Goal: Task Accomplishment & Management: Manage account settings

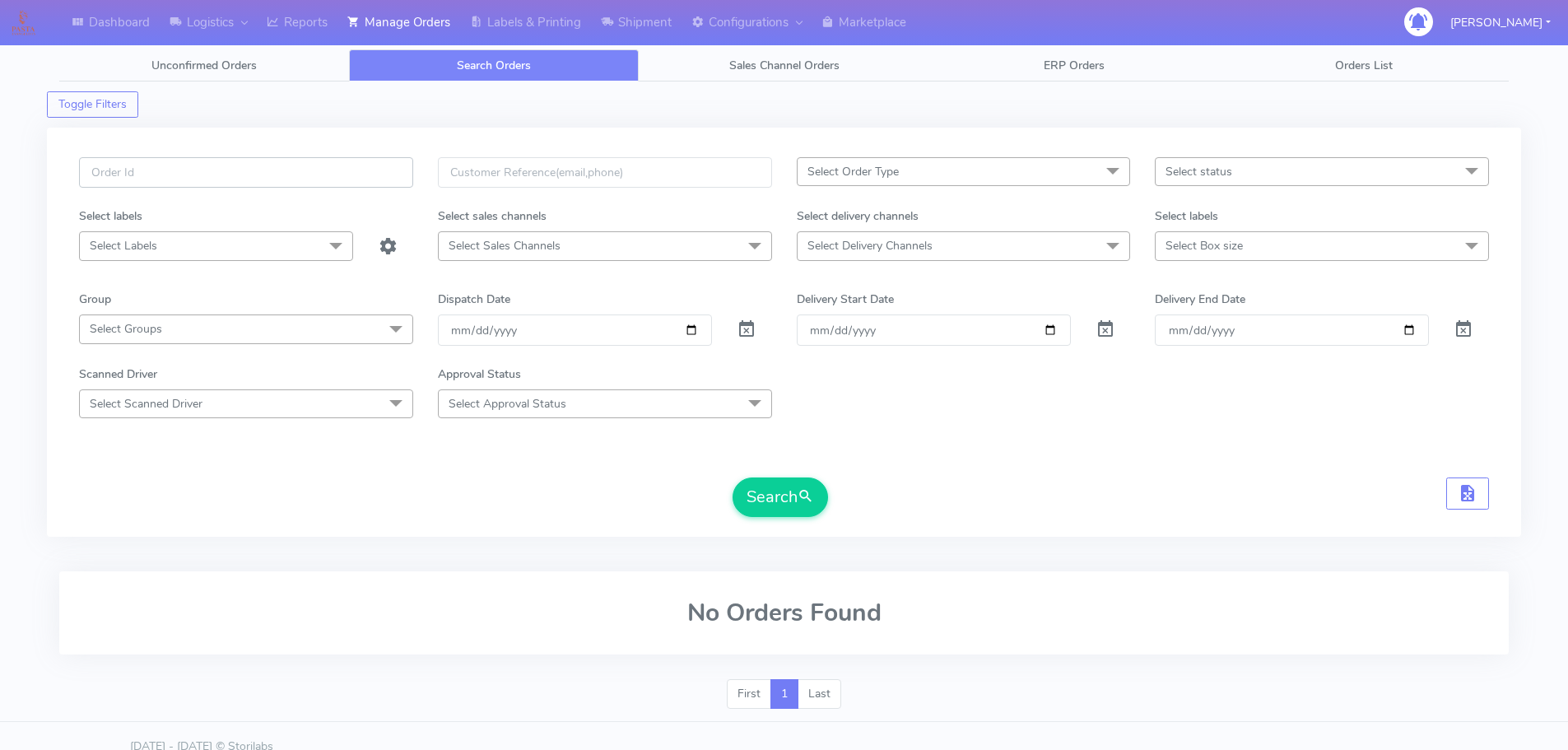
click at [386, 182] on input "text" at bounding box center [246, 172] width 334 height 30
paste input "1616001"
type input "1616001"
click at [732, 478] on button "Search" at bounding box center [779, 497] width 96 height 40
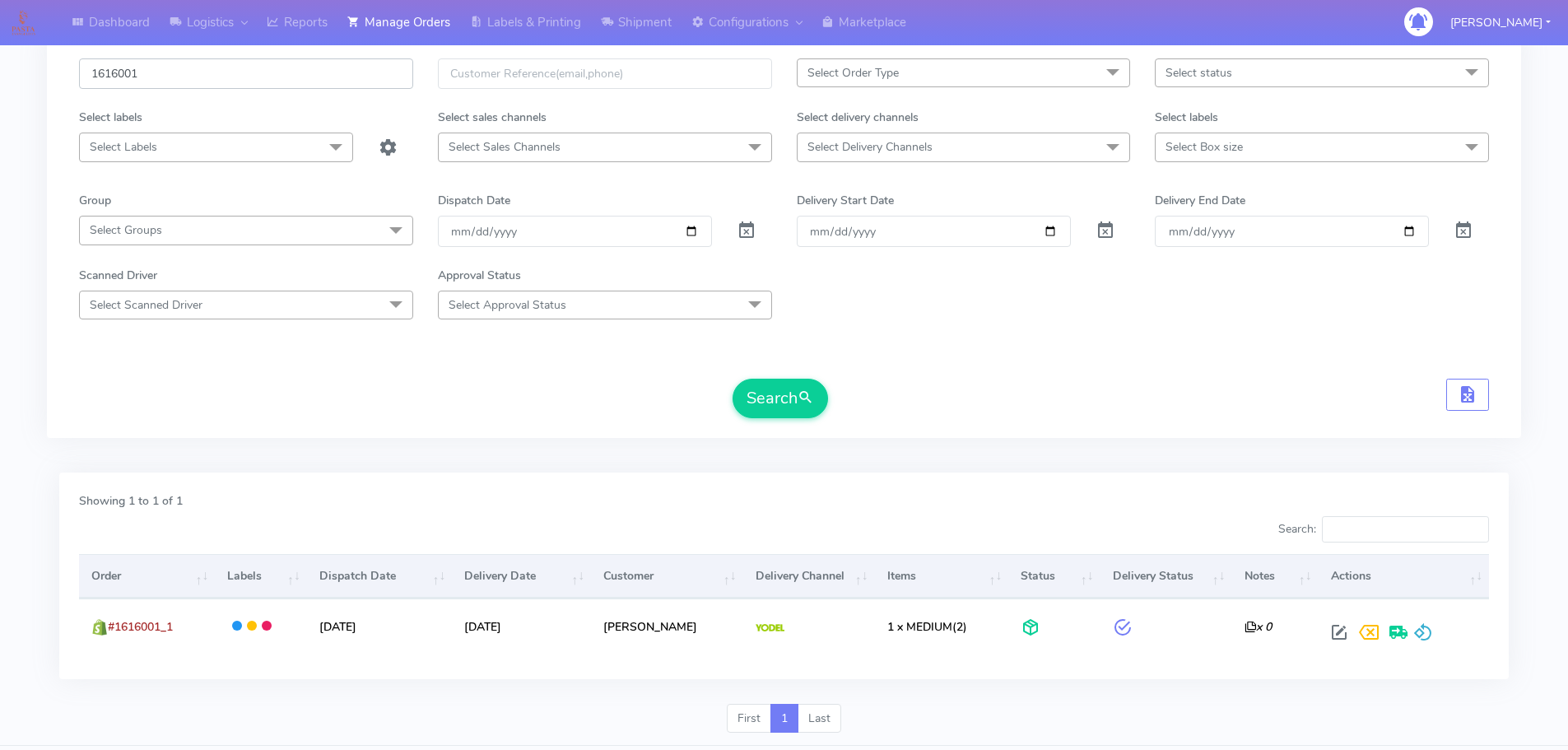
scroll to position [101, 0]
click at [573, 460] on div "1616001 Select Order Type Select All MEALS ATAVI One Off Pasta Club Gift Kit Ev…" at bounding box center [784, 237] width 1473 height 444
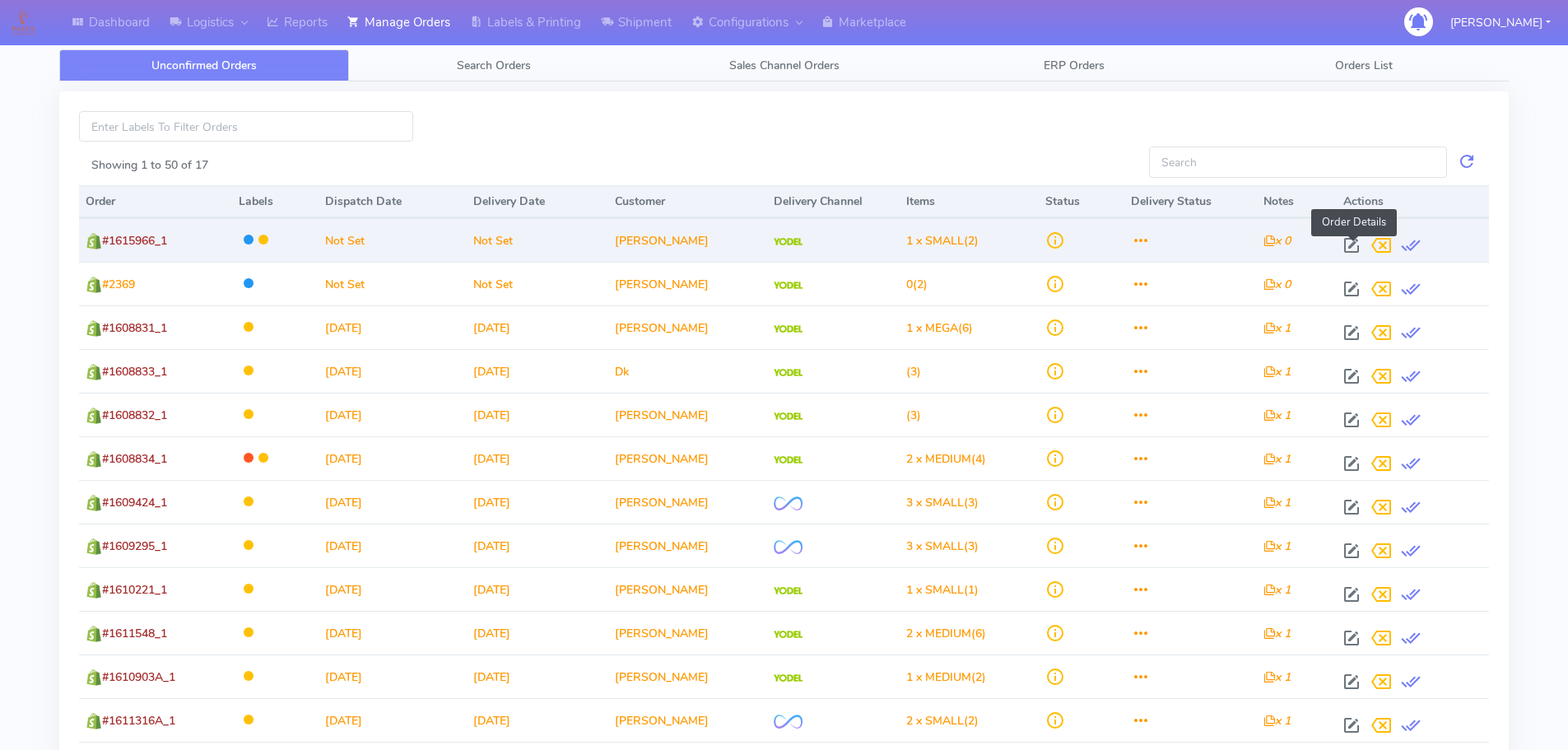
click at [1351, 242] on span at bounding box center [1350, 249] width 29 height 16
select select "5"
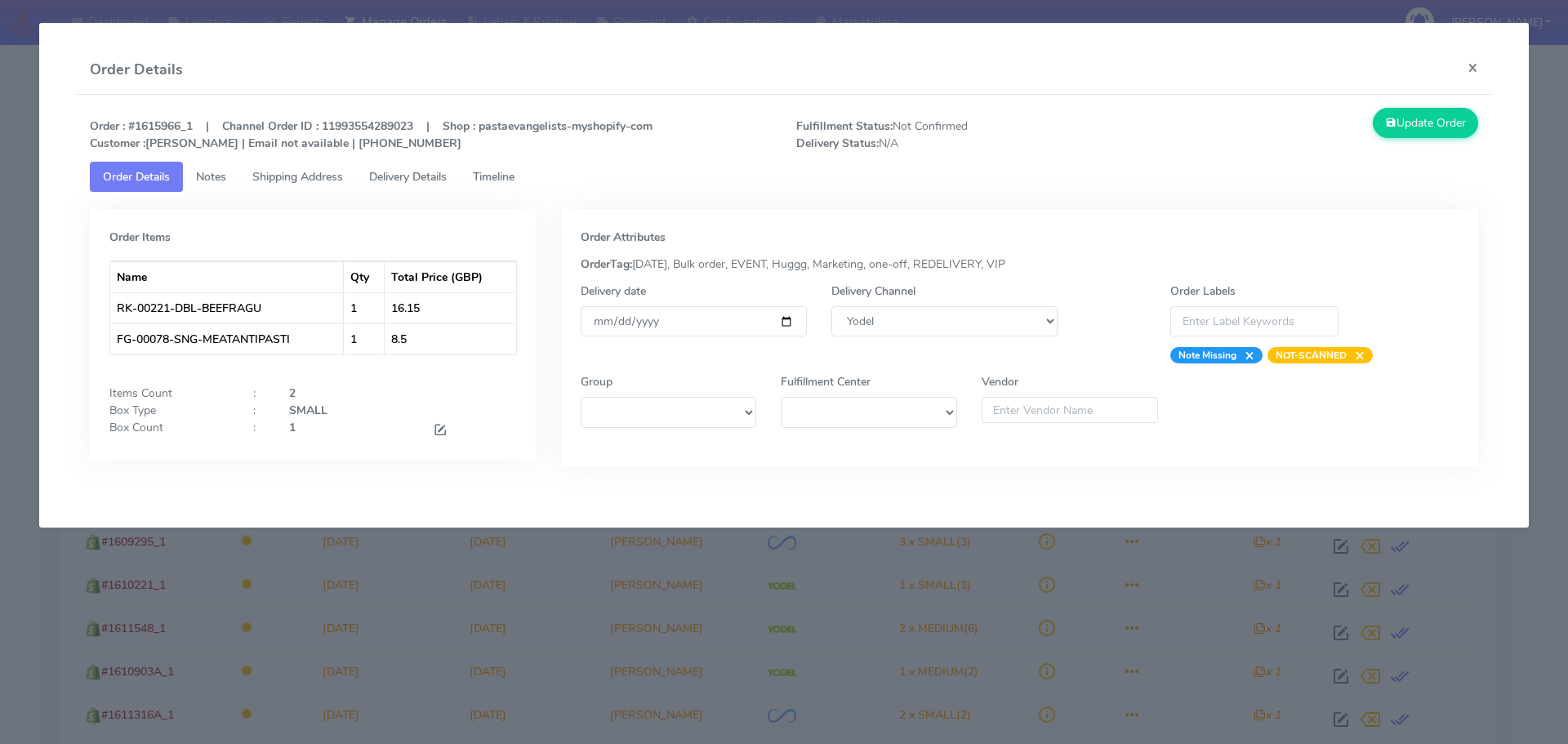
click at [160, 124] on strong "Order : #1615966_1 | Channel Order ID : 11993554289023 | Shop : pastaevangelist…" at bounding box center [371, 134] width 562 height 33
click at [160, 124] on strong "Order : #1615966_1 | Channel Order ID : 11993554289023 | Shop : pastaevangelist…" at bounding box center [371, 134] width 562 height 33
copy strong "1615966_1"
click at [796, 318] on input "date" at bounding box center [693, 321] width 226 height 30
click at [792, 318] on input "date" at bounding box center [693, 321] width 226 height 30
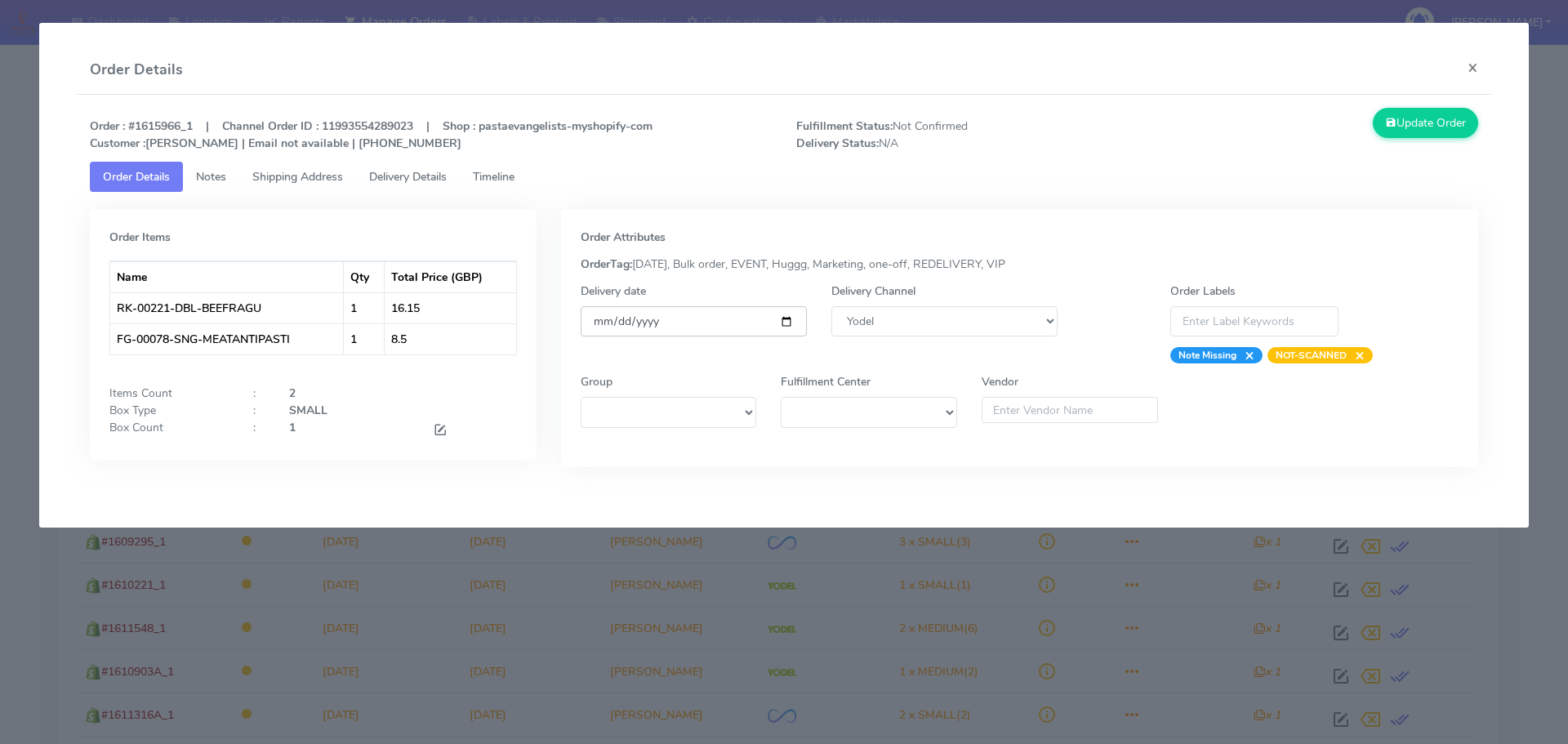
type input "[DATE]"
click at [1389, 124] on icon at bounding box center [1391, 123] width 11 height 16
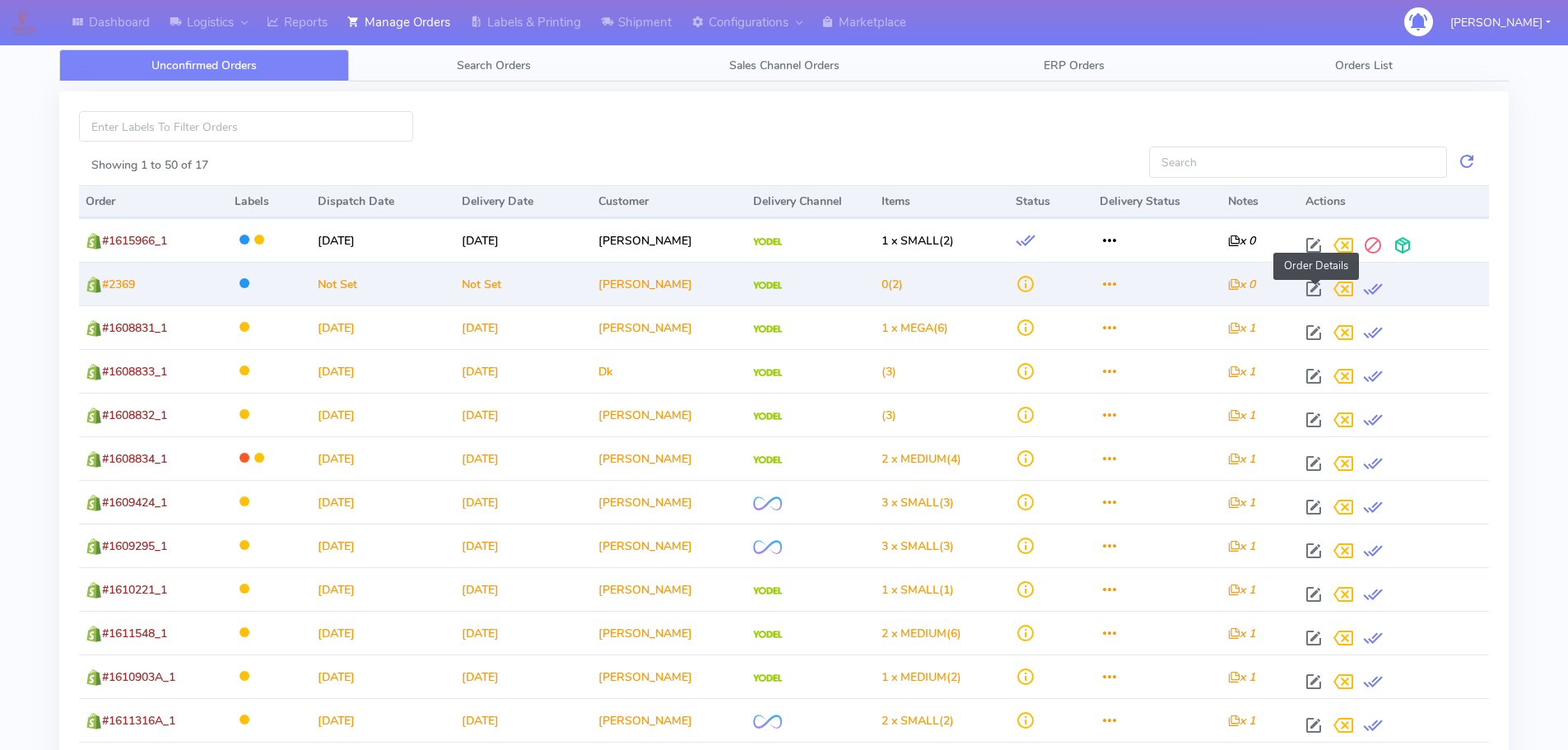
click at [1320, 289] on span at bounding box center [1313, 292] width 29 height 16
select select "5"
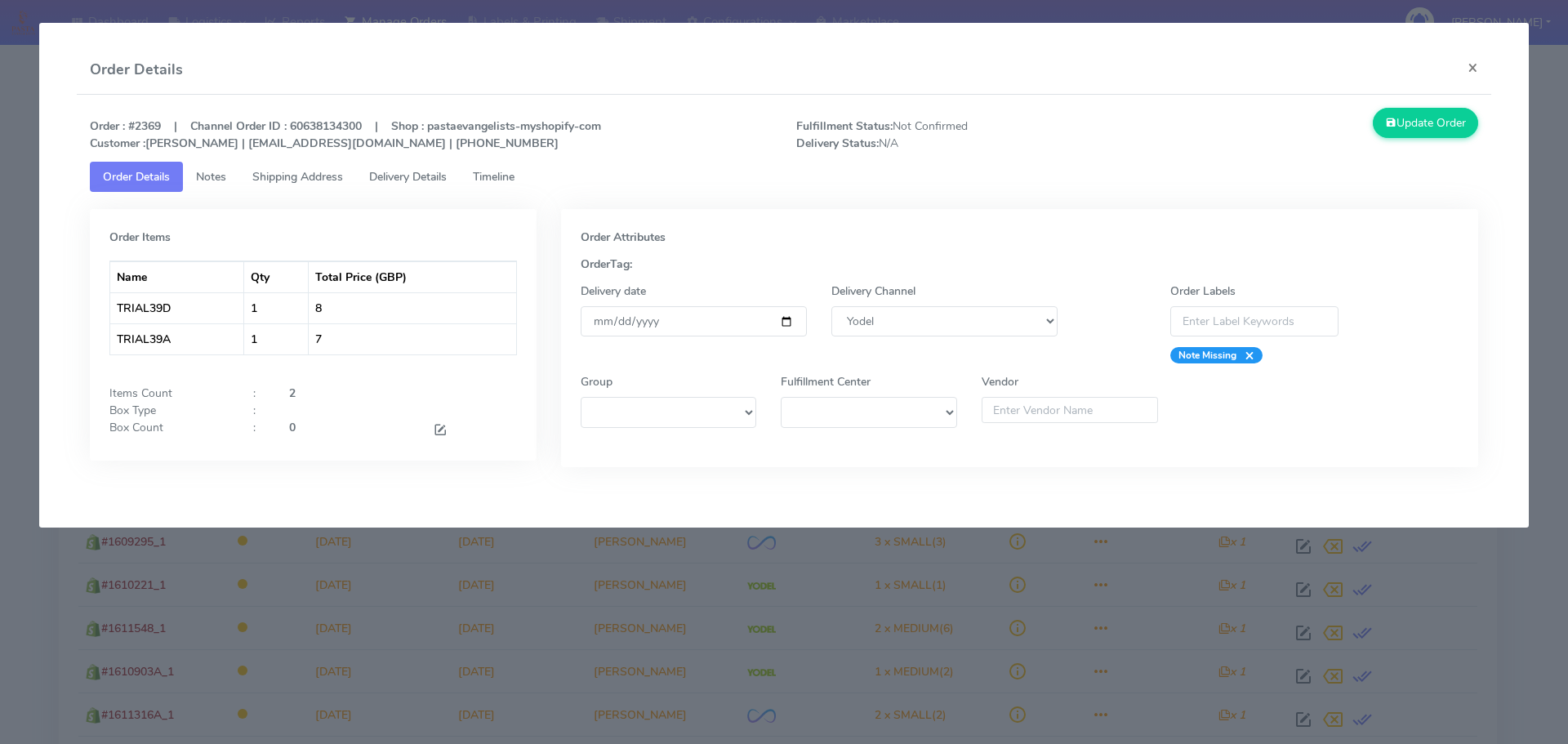
click at [1066, 602] on modal-container "Order Details × Order : #2369 | Channel Order ID : 60638134300 | Shop : pastaev…" at bounding box center [784, 372] width 1568 height 744
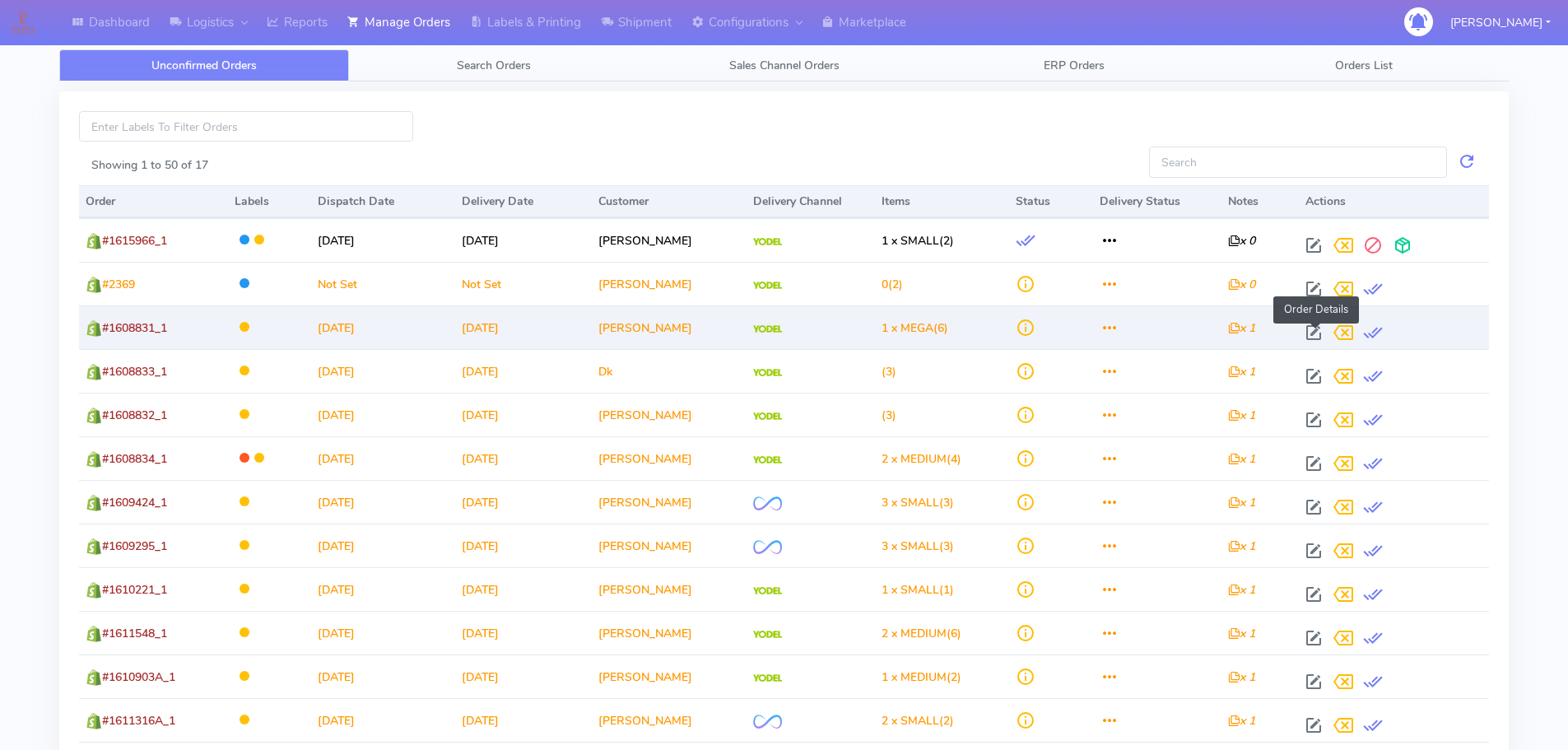
click at [1314, 329] on span at bounding box center [1313, 336] width 29 height 16
select select "5"
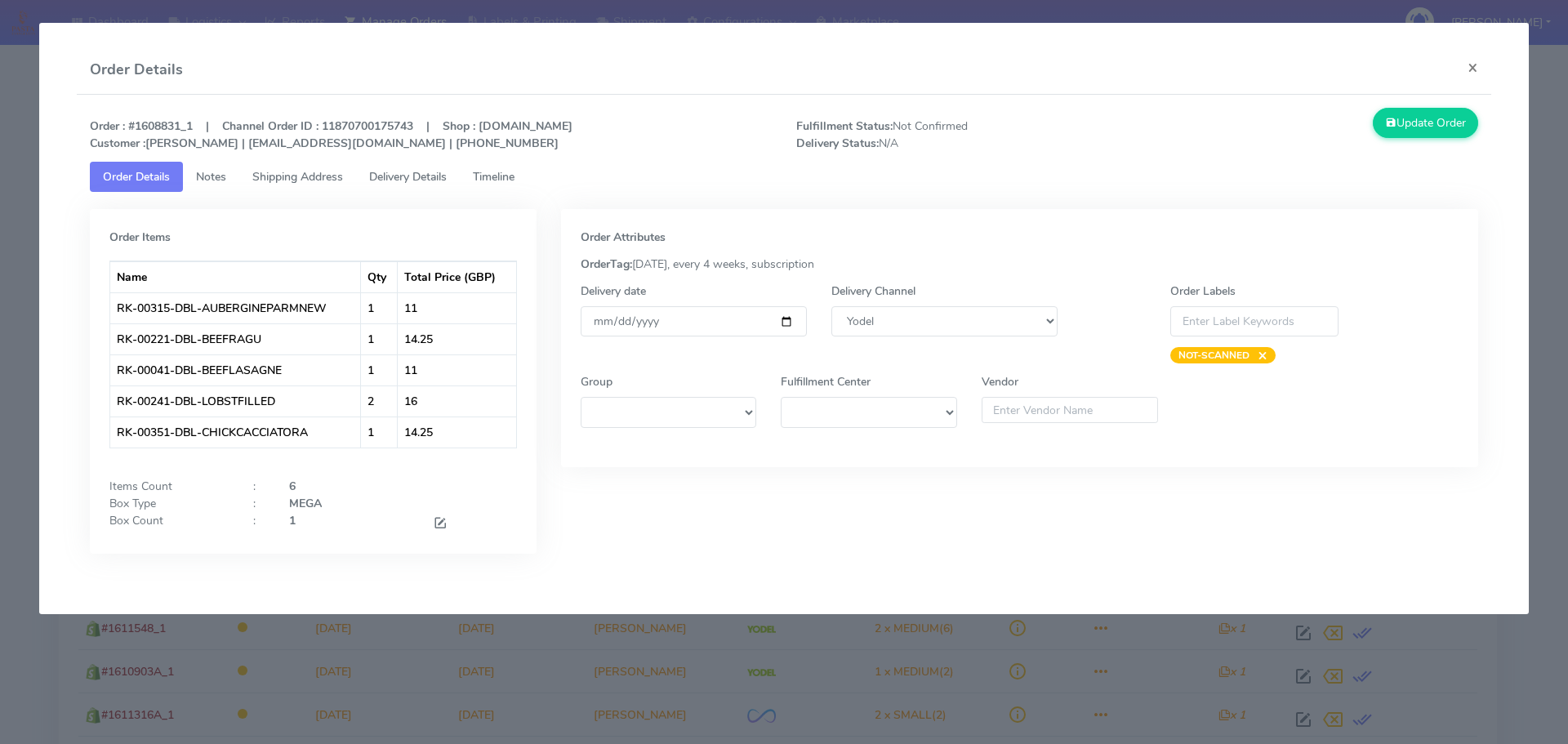
click at [160, 129] on strong "Order : #1608831_1 | Channel Order ID : 11870700175743 | Shop : [DOMAIN_NAME] C…" at bounding box center [331, 134] width 482 height 33
copy strong "1608831_1"
click at [1147, 673] on modal-container "Order Details × Order : #1608831_1 | Channel Order ID : 11870700175743 | Shop :…" at bounding box center [784, 372] width 1568 height 744
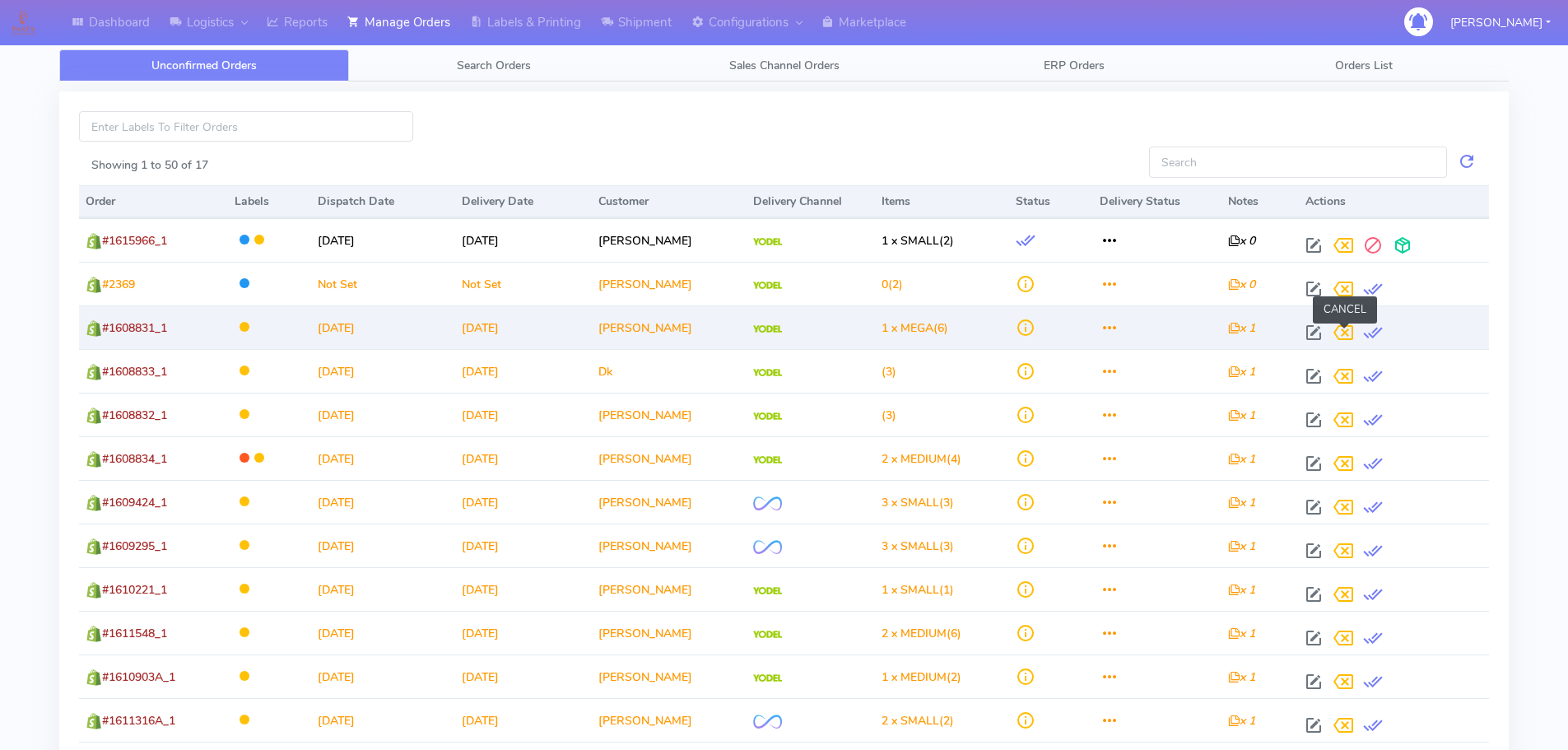
click at [1348, 333] on span at bounding box center [1342, 336] width 29 height 16
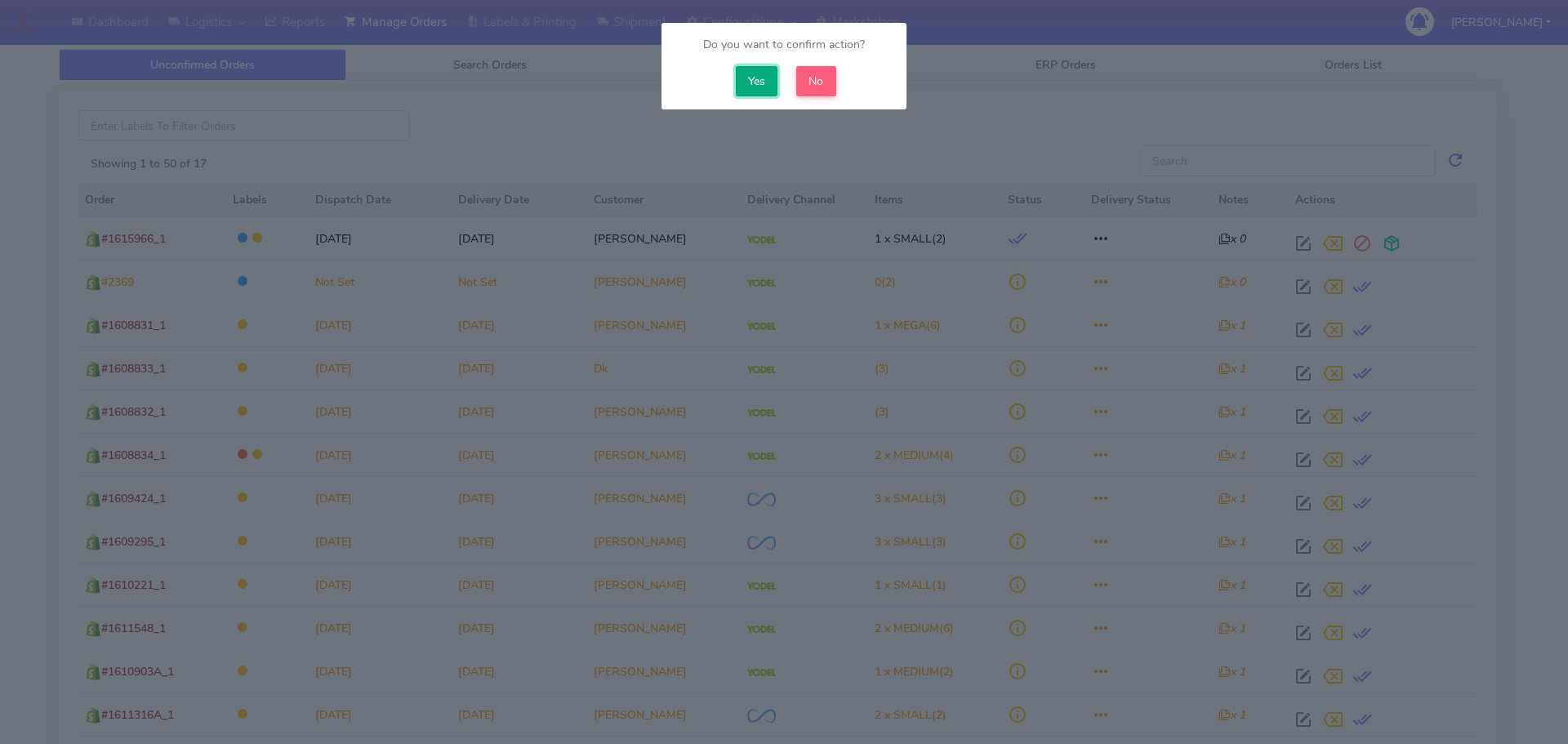
click at [766, 82] on button "Yes" at bounding box center [756, 81] width 42 height 30
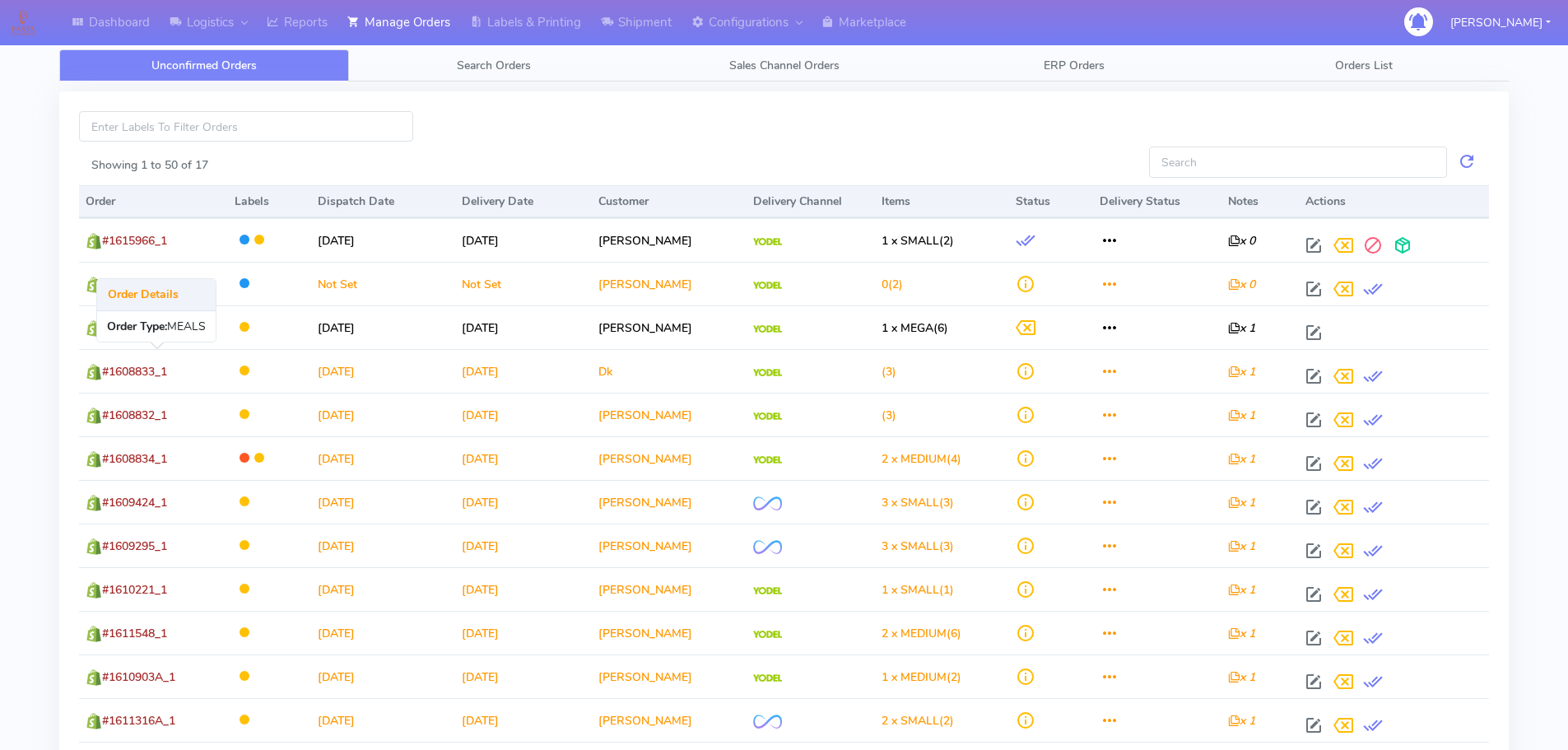
drag, startPoint x: 200, startPoint y: 372, endPoint x: 386, endPoint y: 160, distance: 282.0
click at [110, 373] on td "#1608833_1" at bounding box center [153, 371] width 148 height 44
copy span "1608833_1"
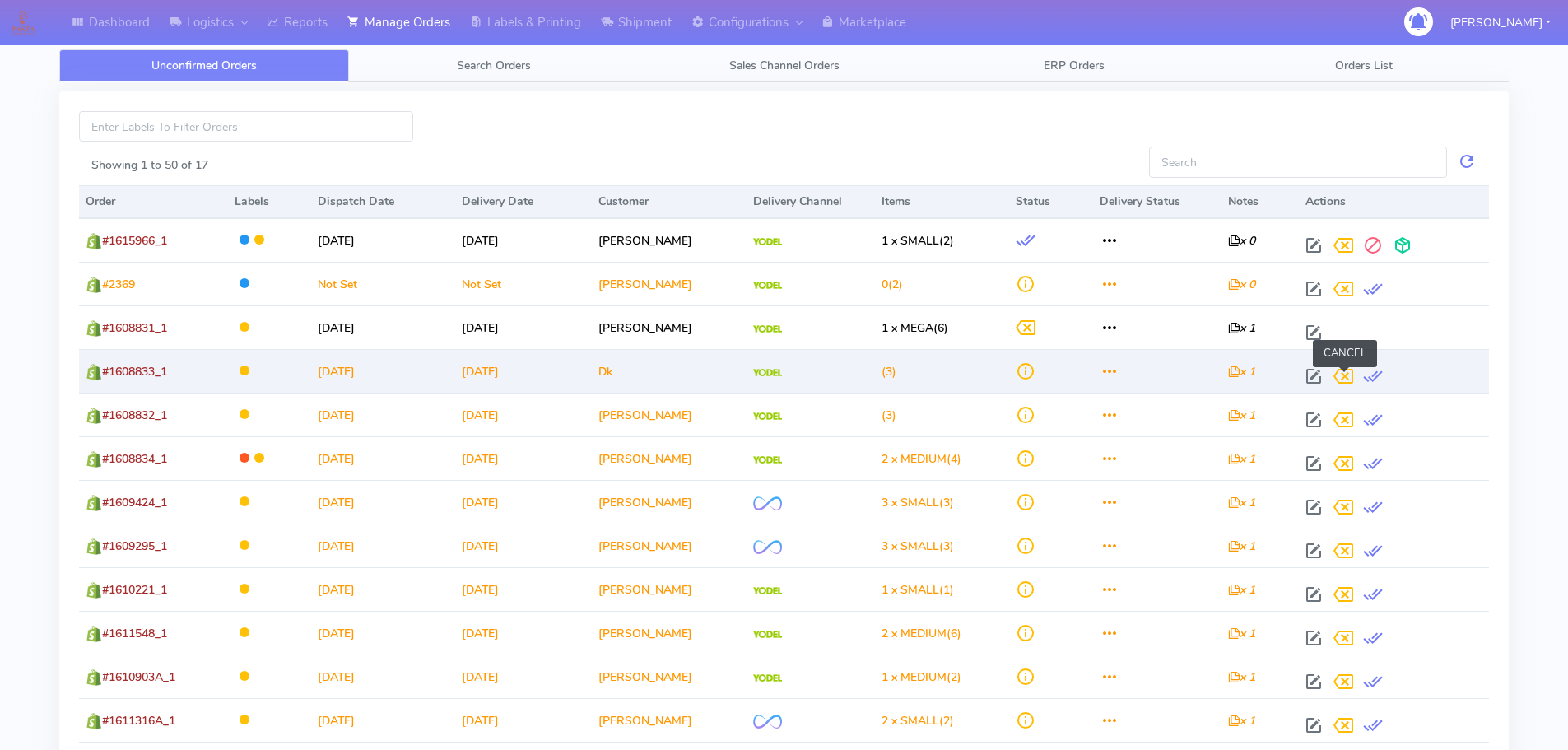
click at [1348, 380] on span at bounding box center [1342, 379] width 29 height 16
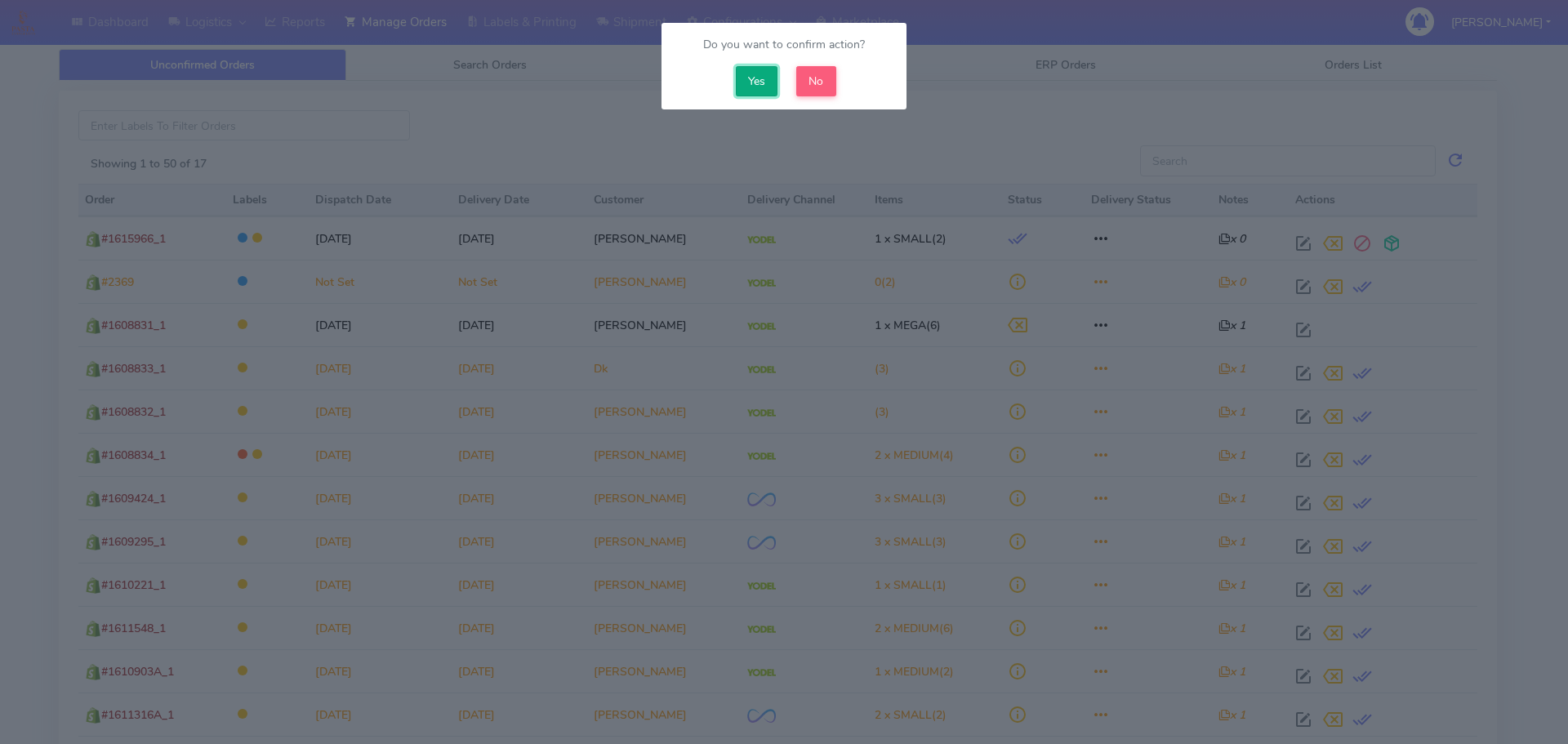
click at [751, 88] on button "Yes" at bounding box center [756, 81] width 42 height 30
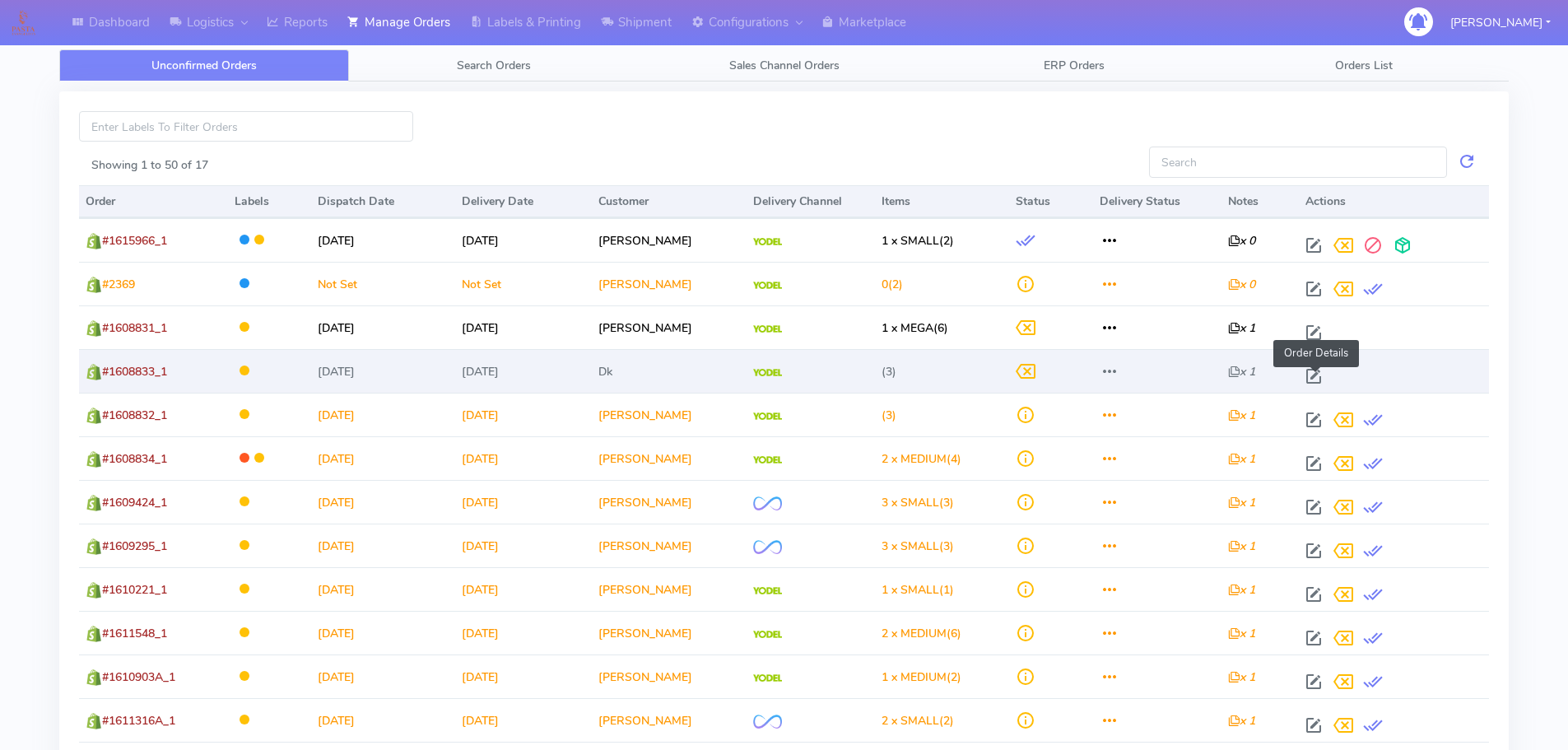
click at [1321, 373] on span at bounding box center [1313, 379] width 29 height 16
select select "5"
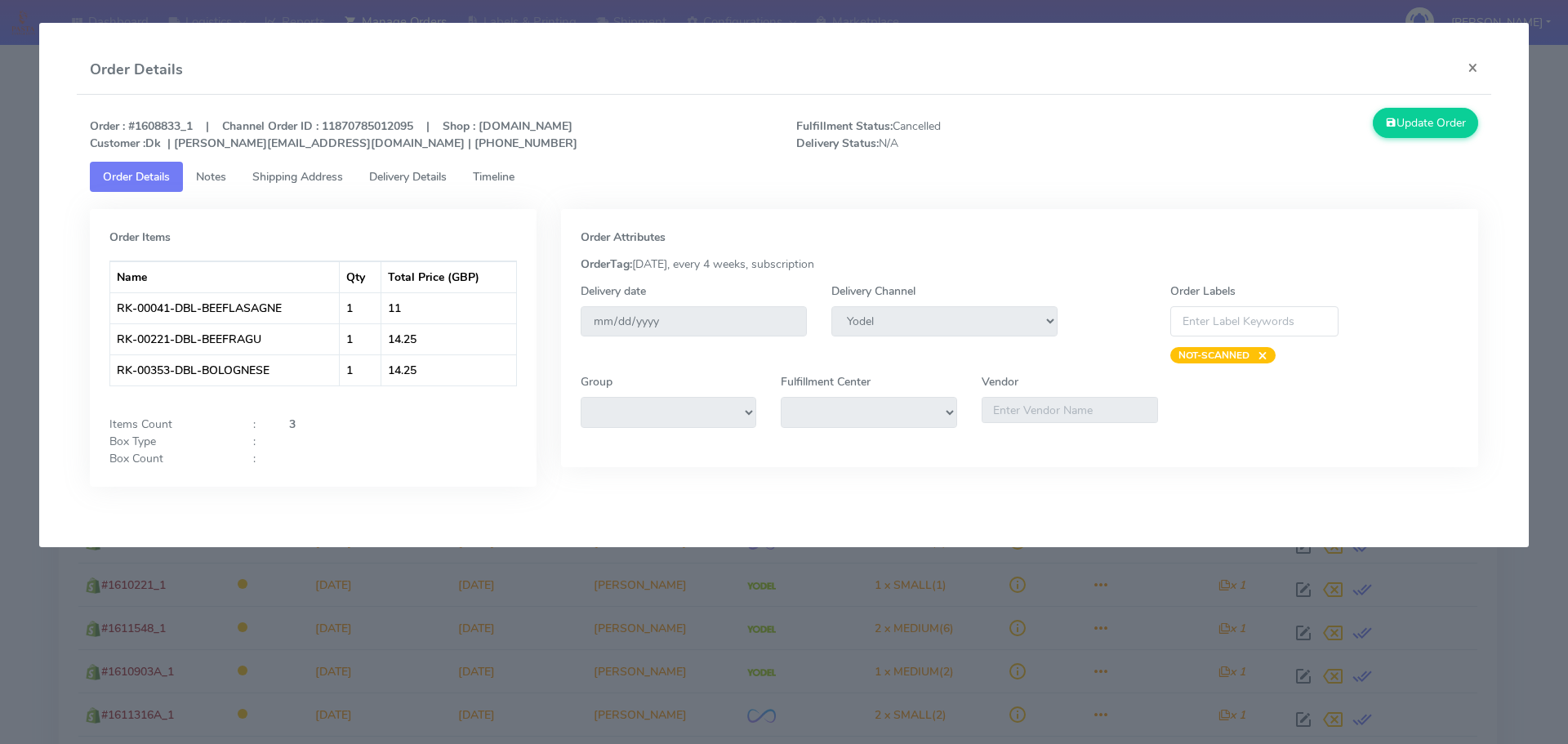
click at [490, 171] on span "Timeline" at bounding box center [494, 176] width 41 height 16
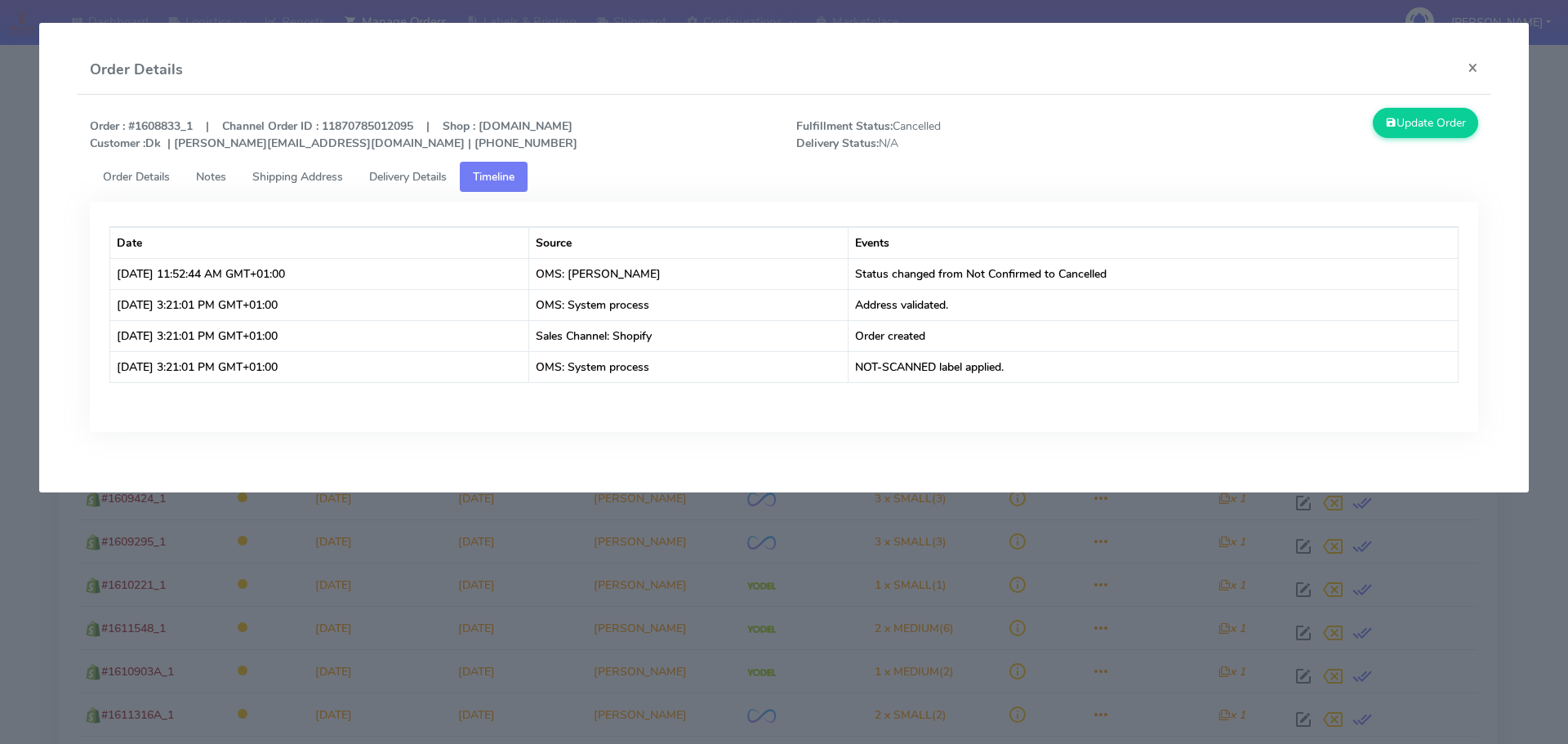
click at [799, 531] on modal-container "Order Details × Order : #1608833_1 | Channel Order ID : 11870785012095 | Shop :…" at bounding box center [784, 372] width 1568 height 744
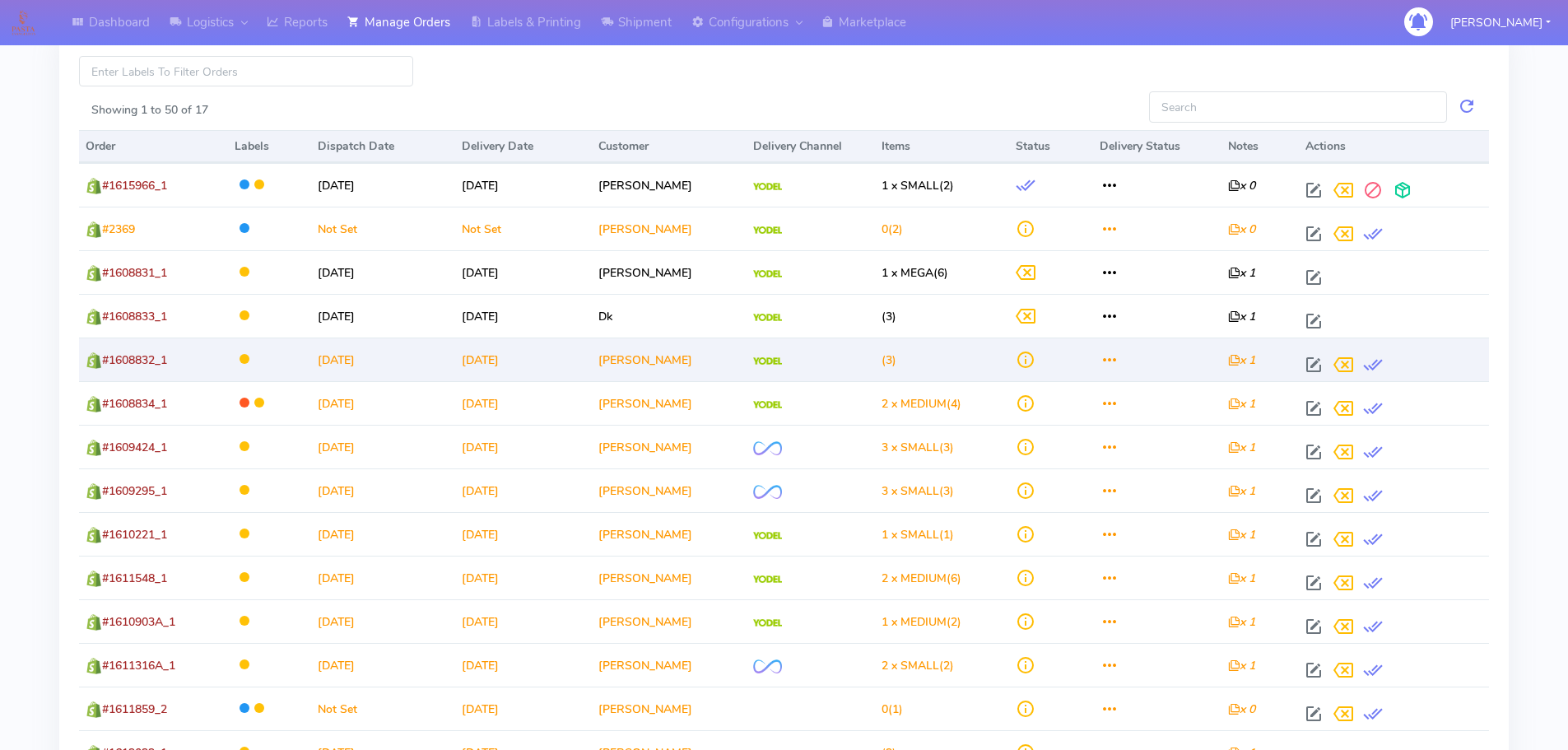
scroll to position [82, 0]
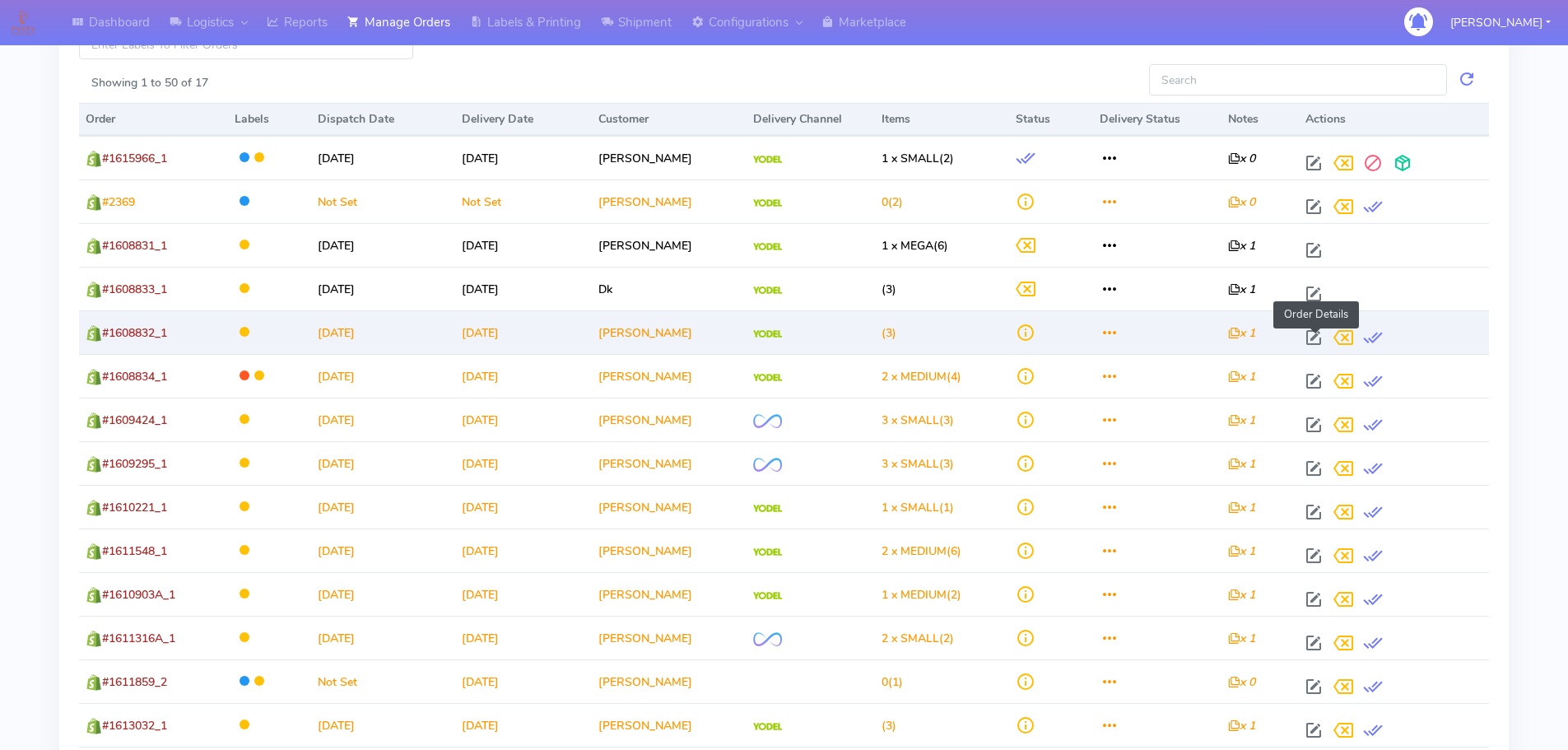
click at [1316, 333] on span at bounding box center [1313, 340] width 29 height 16
select select "5"
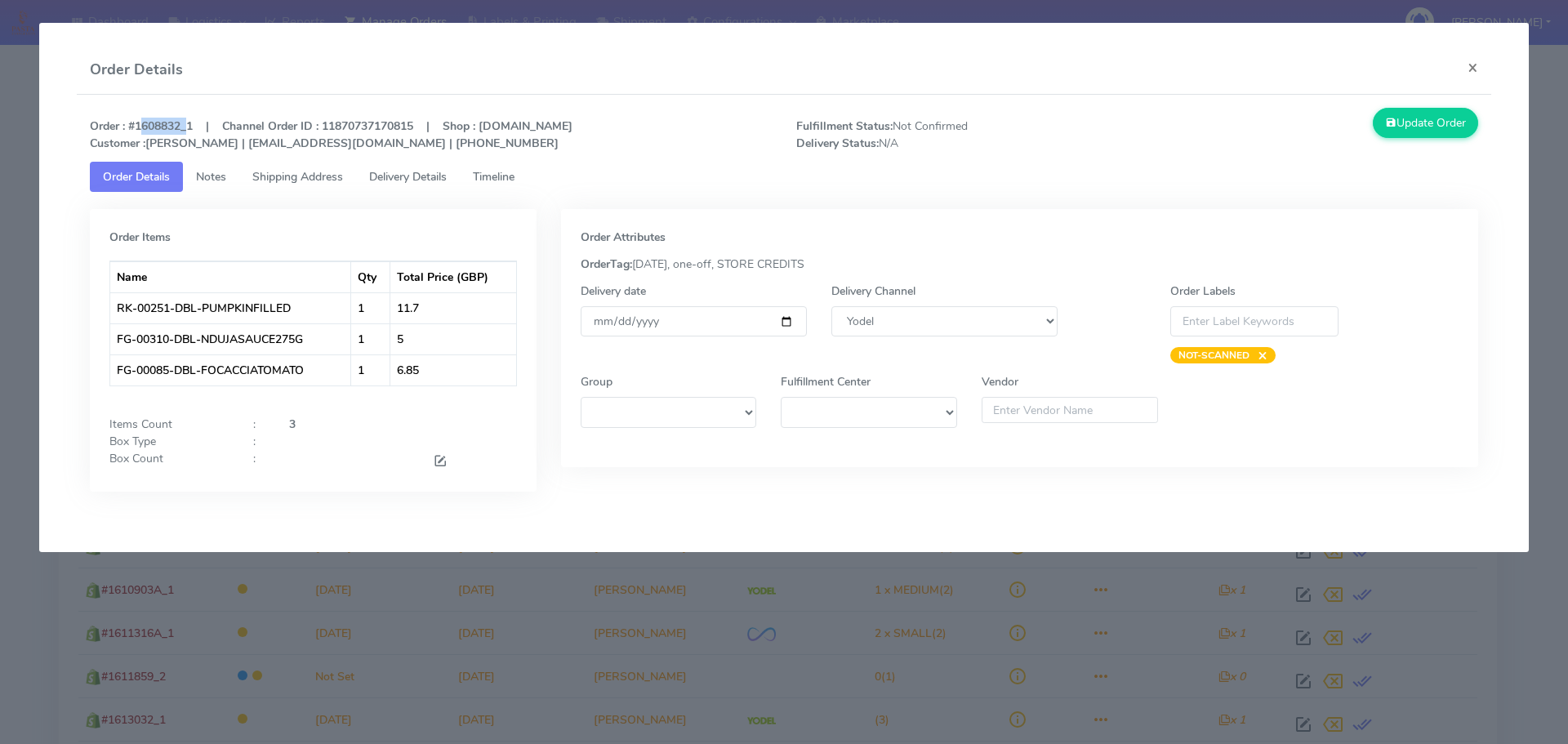
drag, startPoint x: 184, startPoint y: 125, endPoint x: 133, endPoint y: 123, distance: 51.0
click at [133, 123] on strong "Order : #1608832_1 | Channel Order ID : 11870737170815 | Shop : [DOMAIN_NAME] C…" at bounding box center [331, 134] width 482 height 33
copy strong "1608832"
click at [904, 604] on modal-container "Order Details × Order : #1608832_1 | Channel Order ID : 11870737170815 | Shop :…" at bounding box center [784, 372] width 1568 height 744
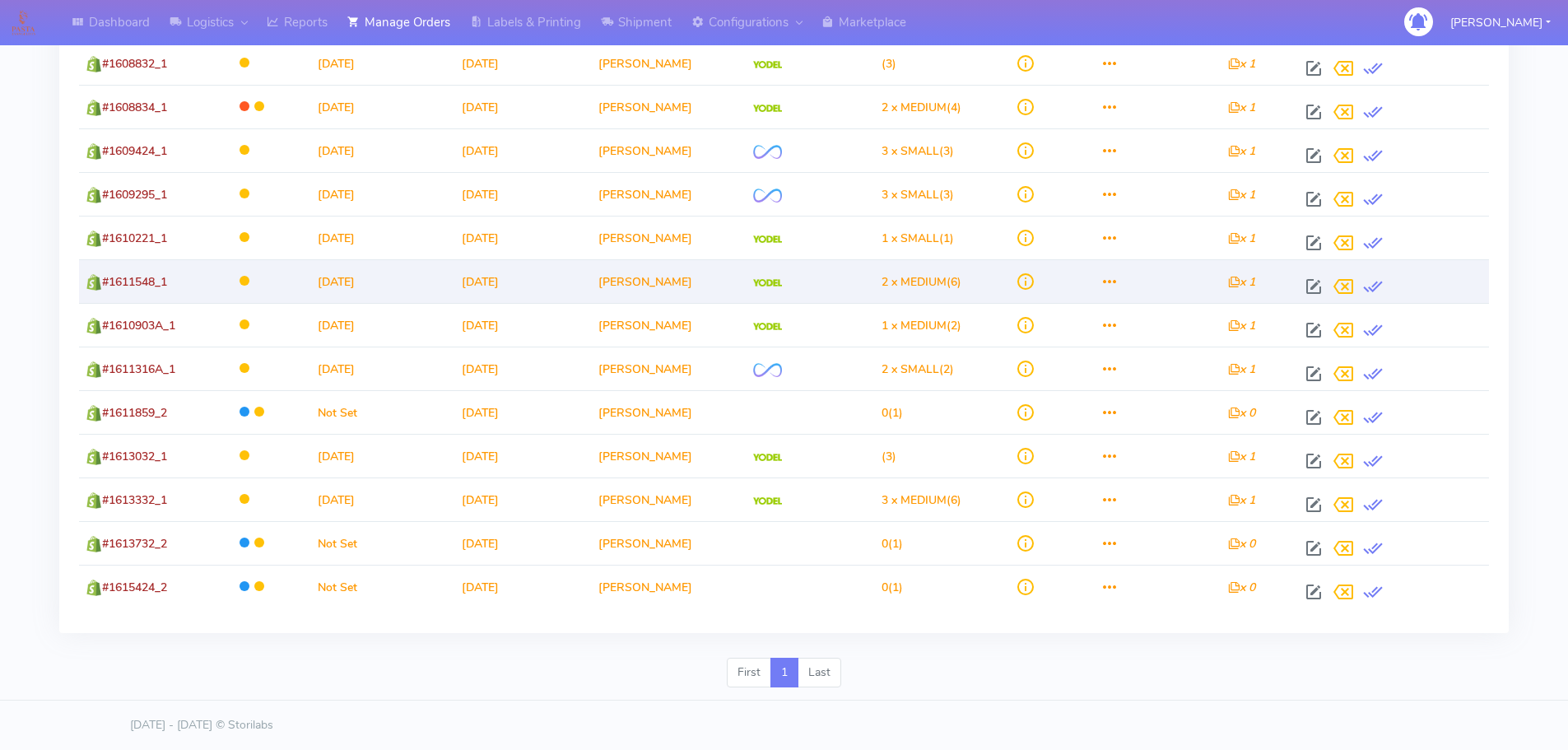
scroll to position [0, 0]
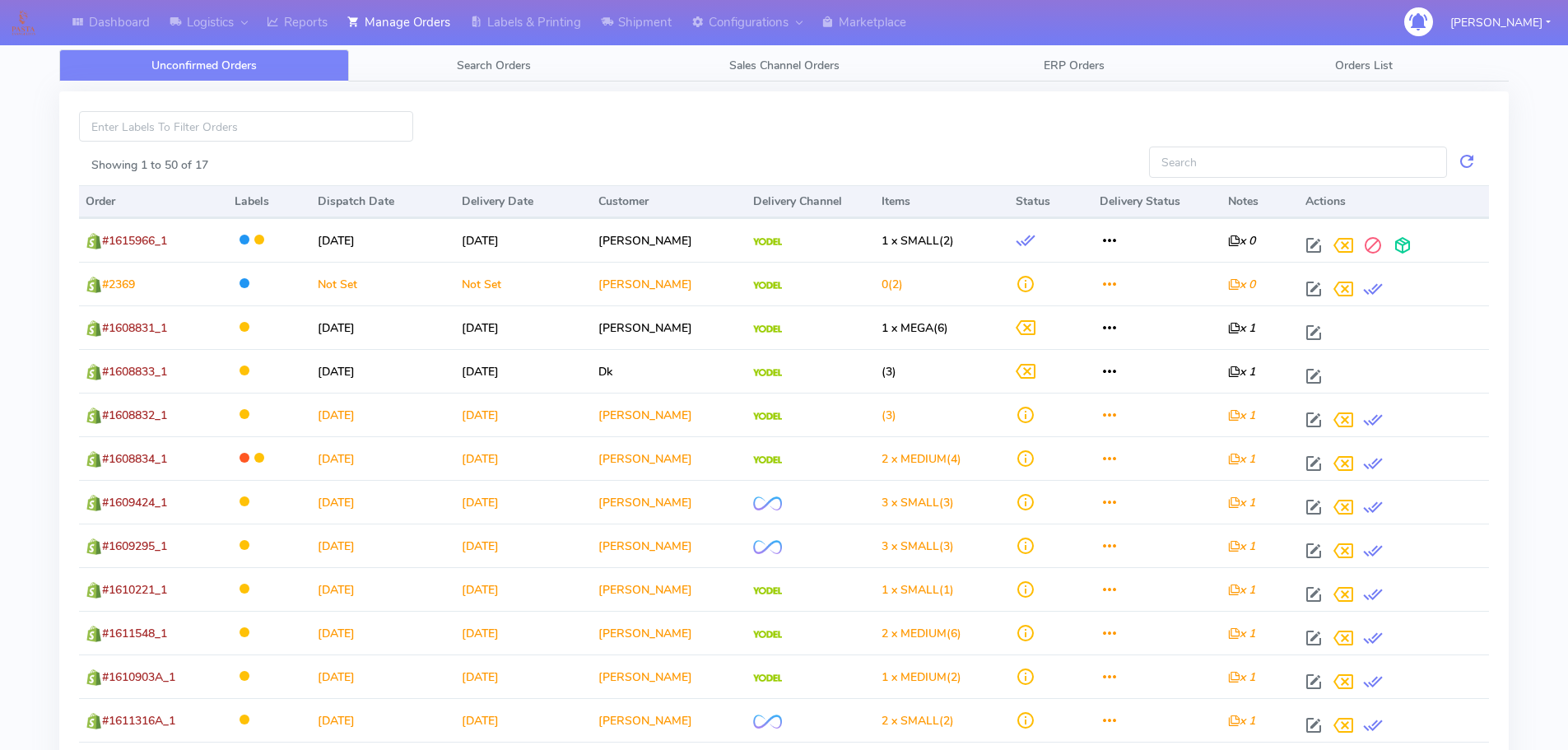
click at [1555, 317] on div "Dashboard Logistics [GEOGRAPHIC_DATA] Logistics Reports Manage Orders Labels & …" at bounding box center [784, 540] width 1568 height 1022
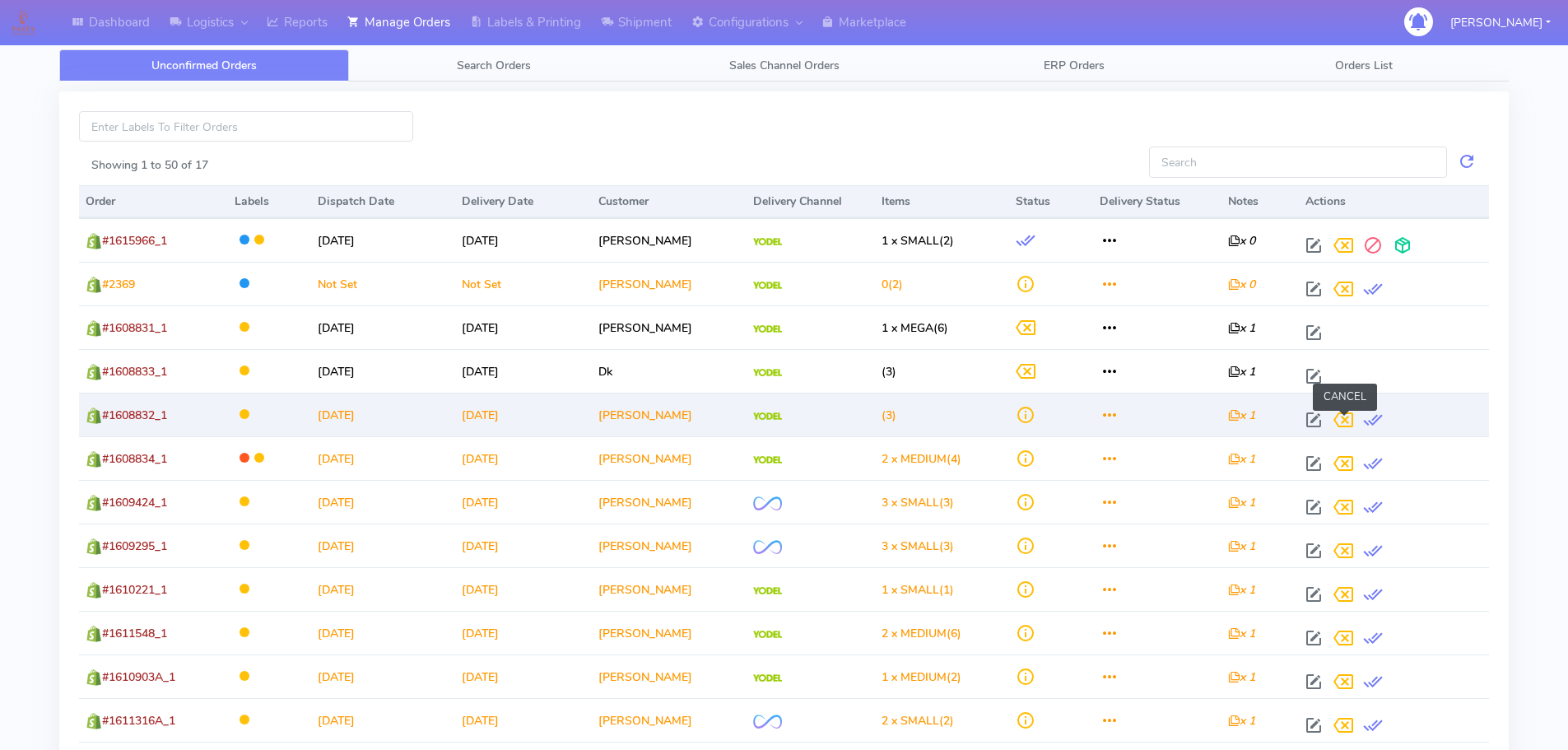
click at [1345, 422] on span at bounding box center [1342, 423] width 29 height 16
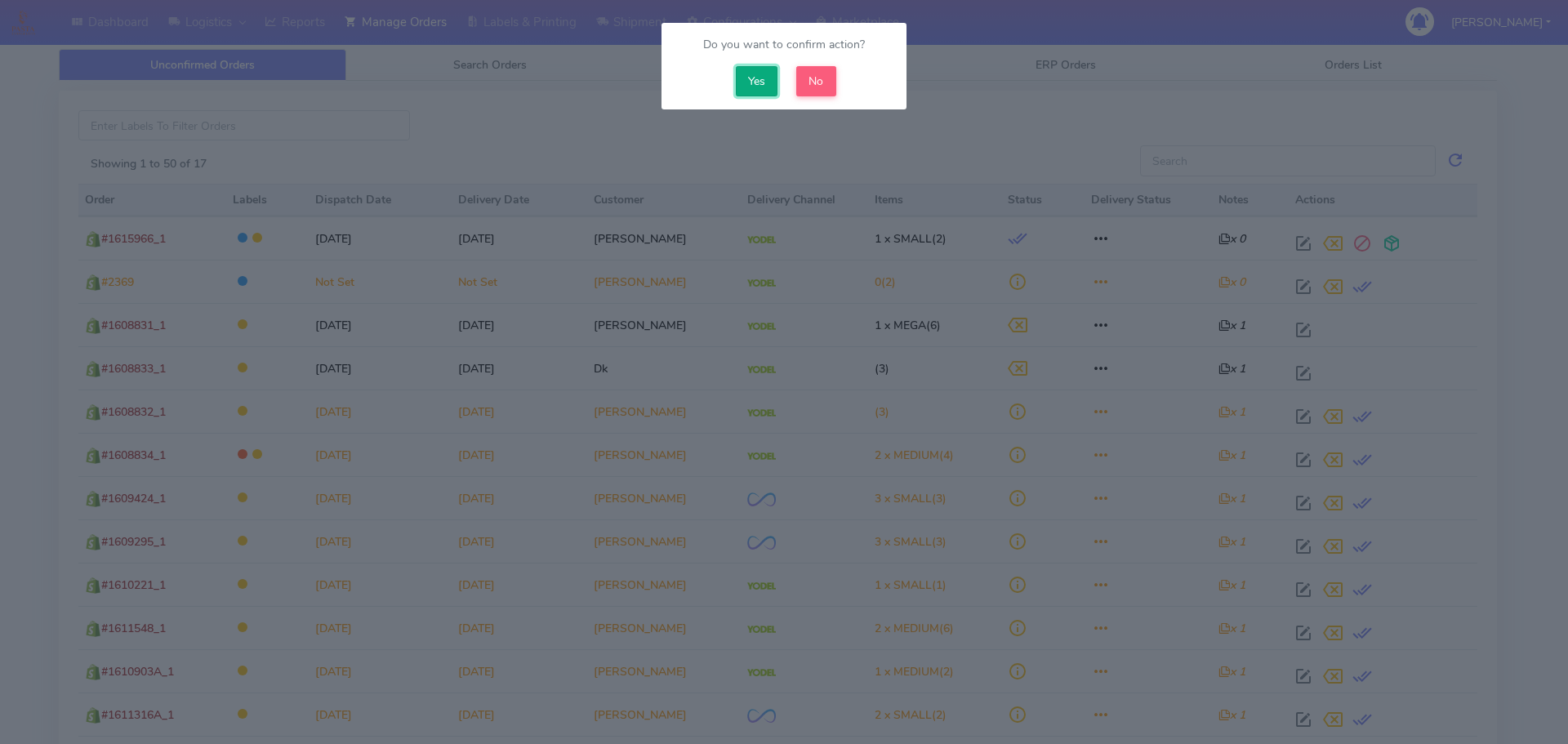
click at [751, 79] on button "Yes" at bounding box center [756, 81] width 42 height 30
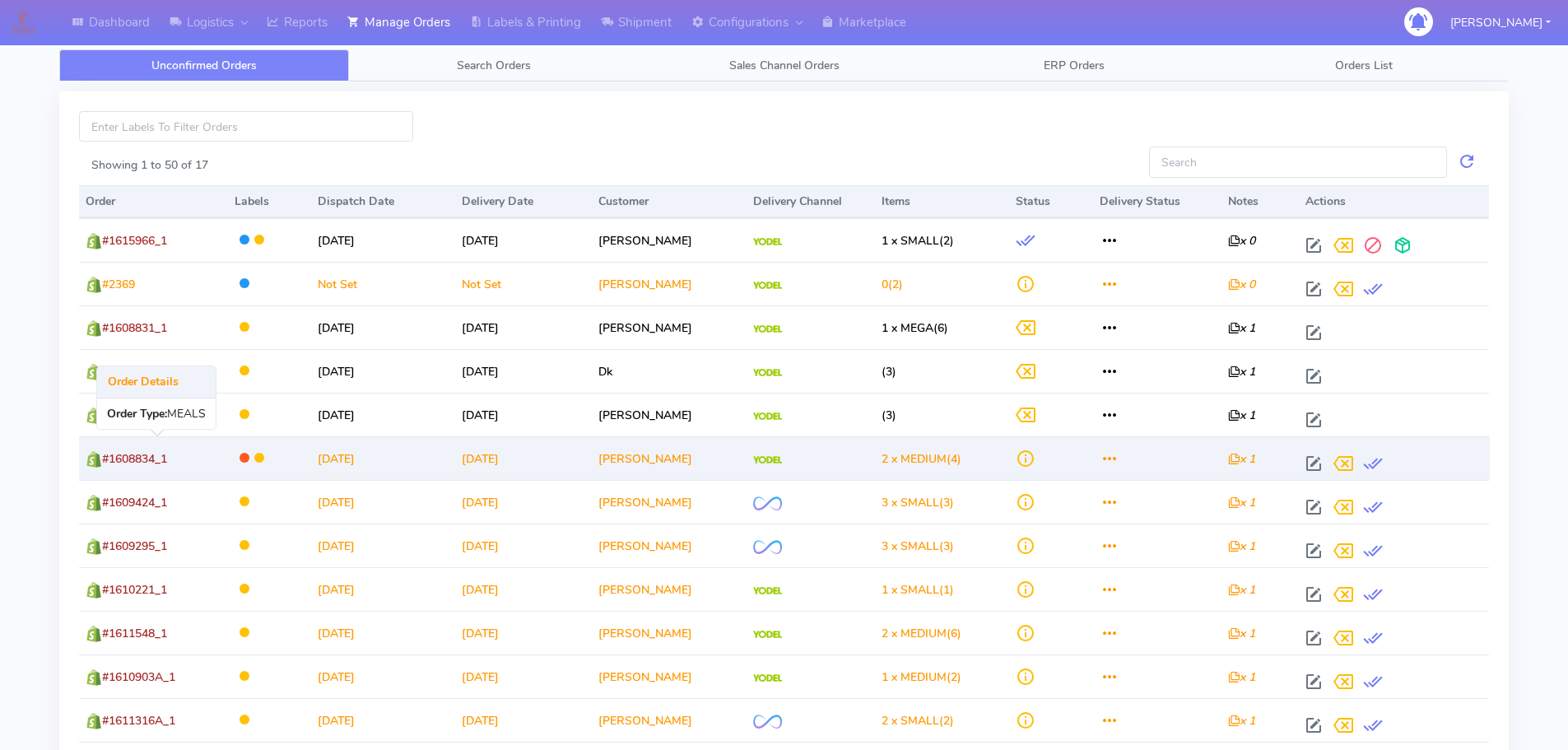
drag, startPoint x: 171, startPoint y: 459, endPoint x: 112, endPoint y: 458, distance: 59.0
click at [112, 458] on span "#1608834_1" at bounding box center [134, 459] width 65 height 16
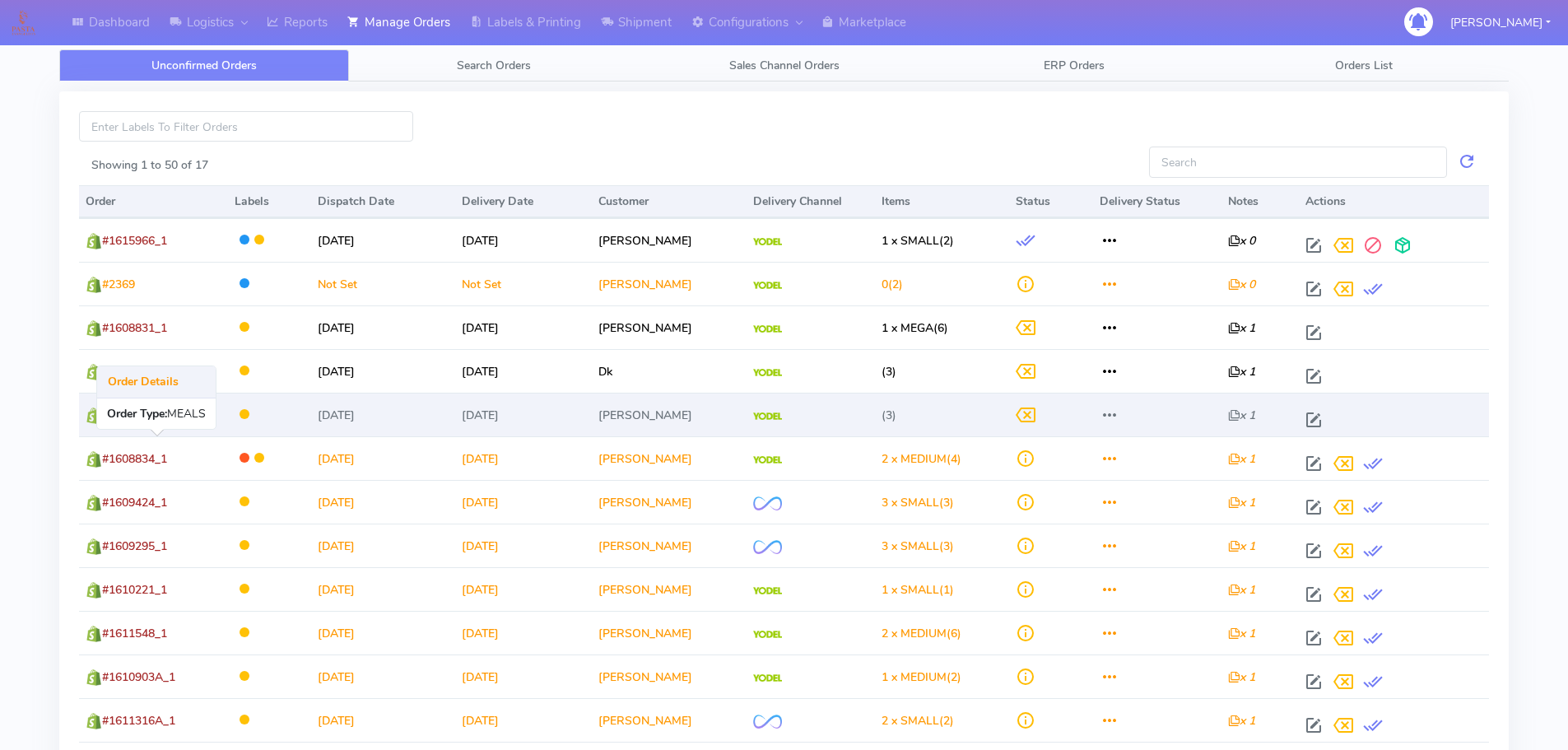
copy span "1608834_1"
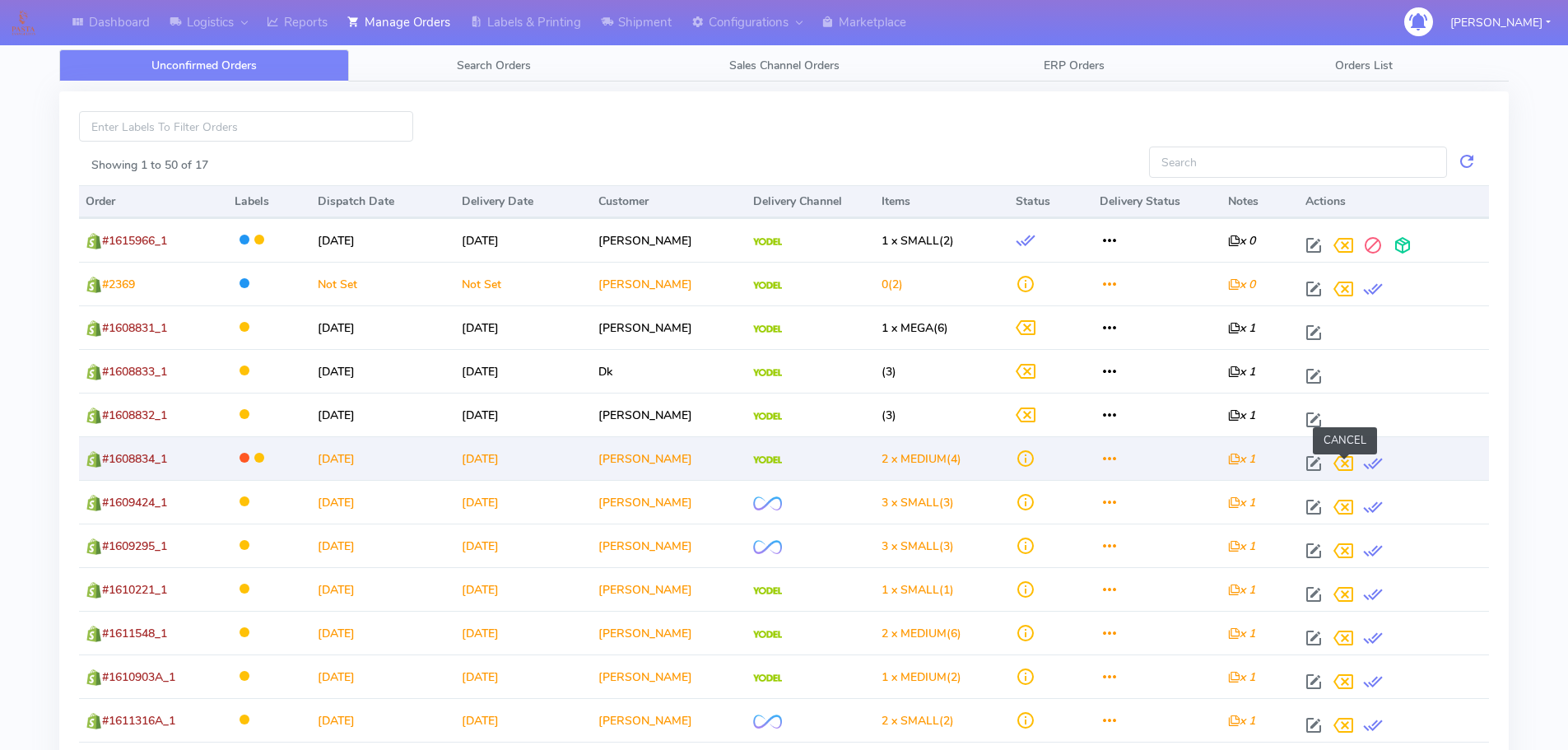
click at [1341, 465] on span at bounding box center [1342, 467] width 29 height 16
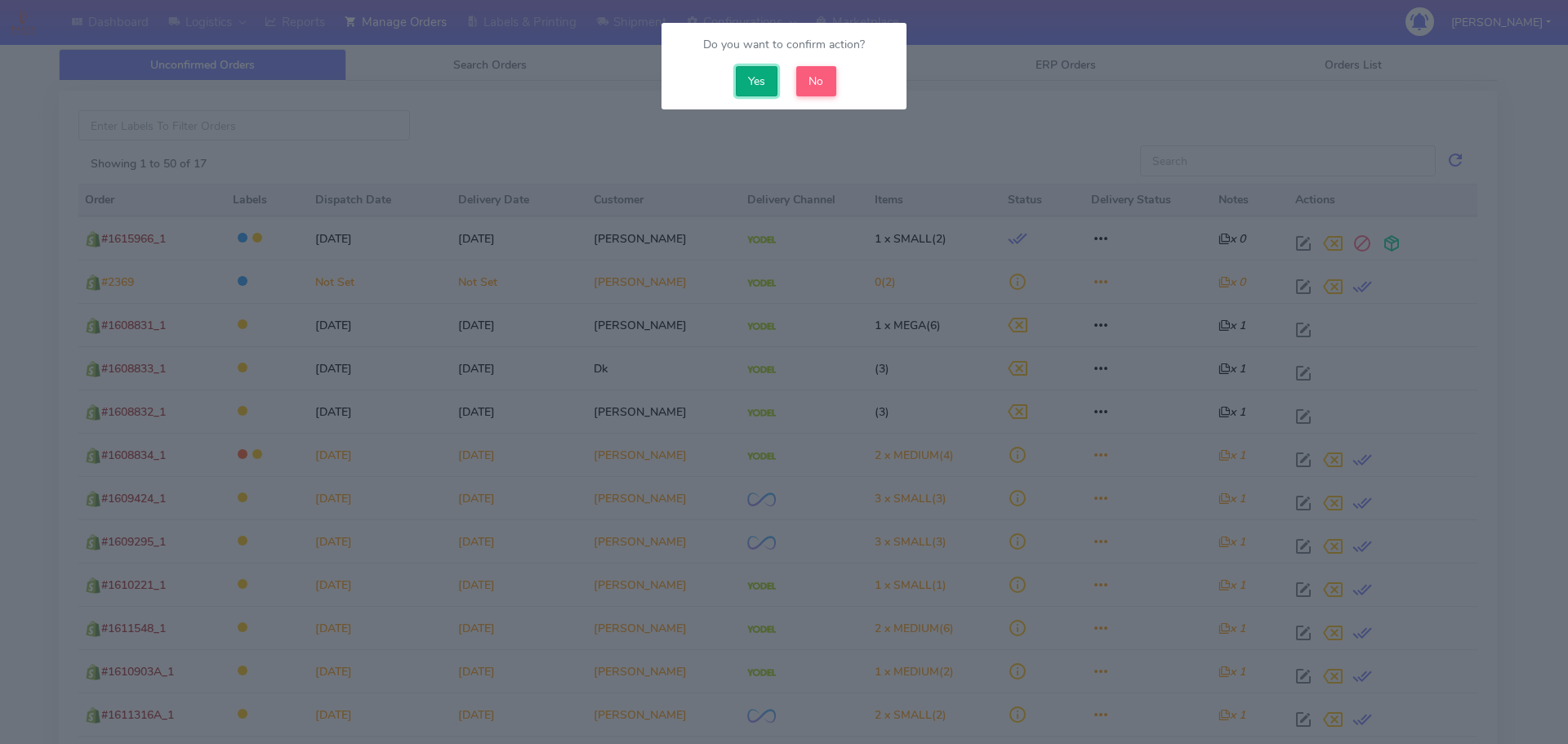
click at [758, 80] on button "Yes" at bounding box center [756, 81] width 42 height 30
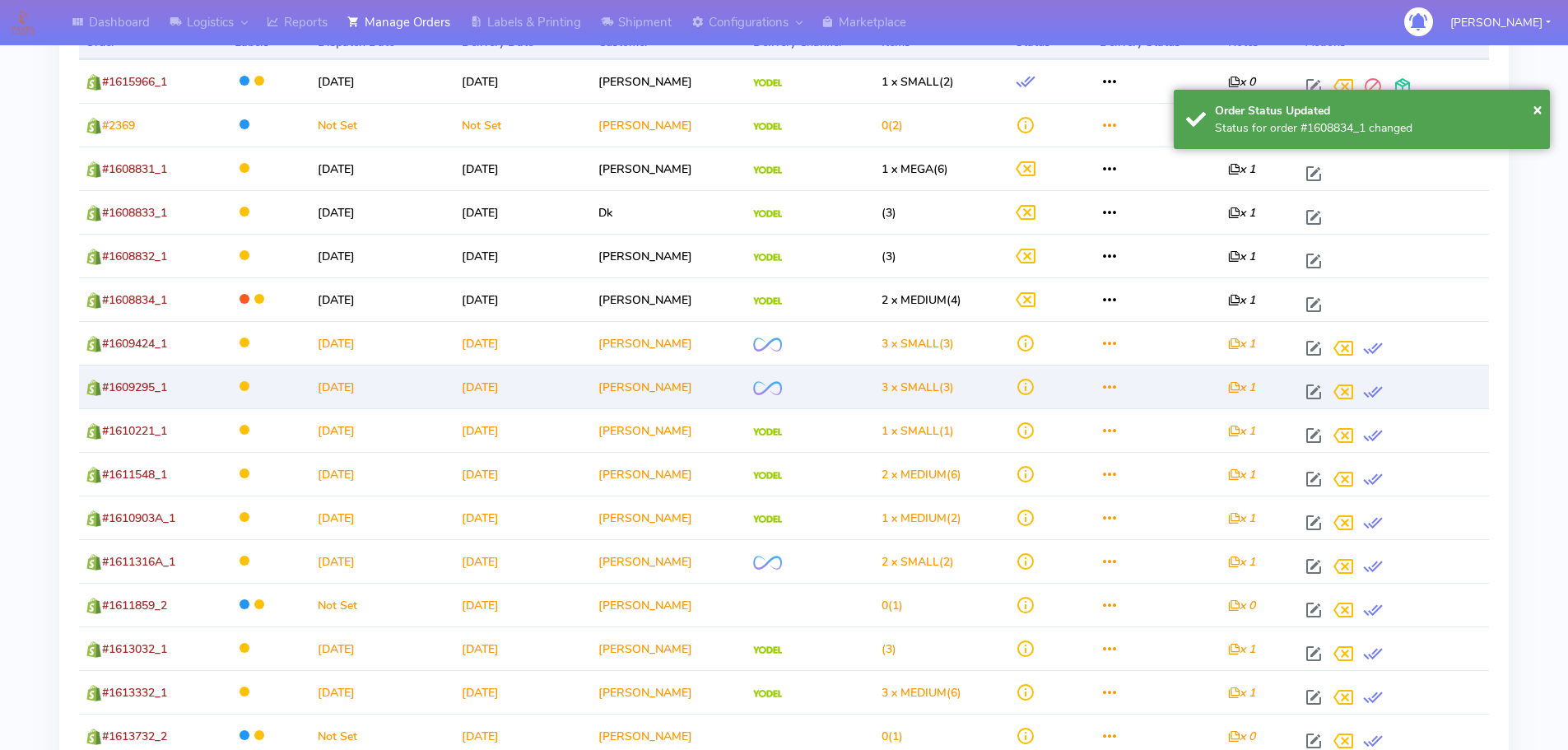
scroll to position [165, 0]
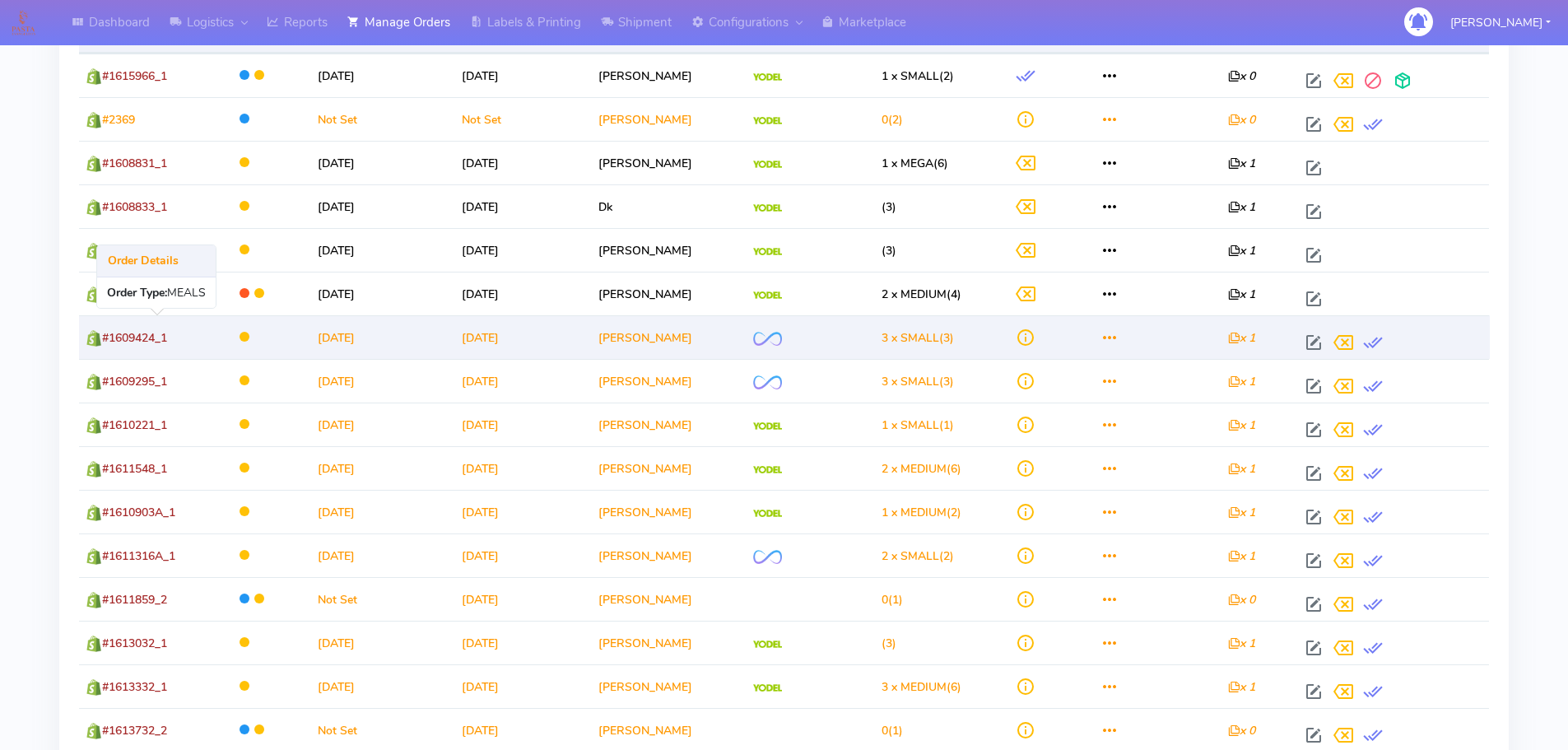
drag, startPoint x: 178, startPoint y: 338, endPoint x: 113, endPoint y: 338, distance: 65.0
click at [113, 338] on td "#1609424_1" at bounding box center [153, 337] width 148 height 44
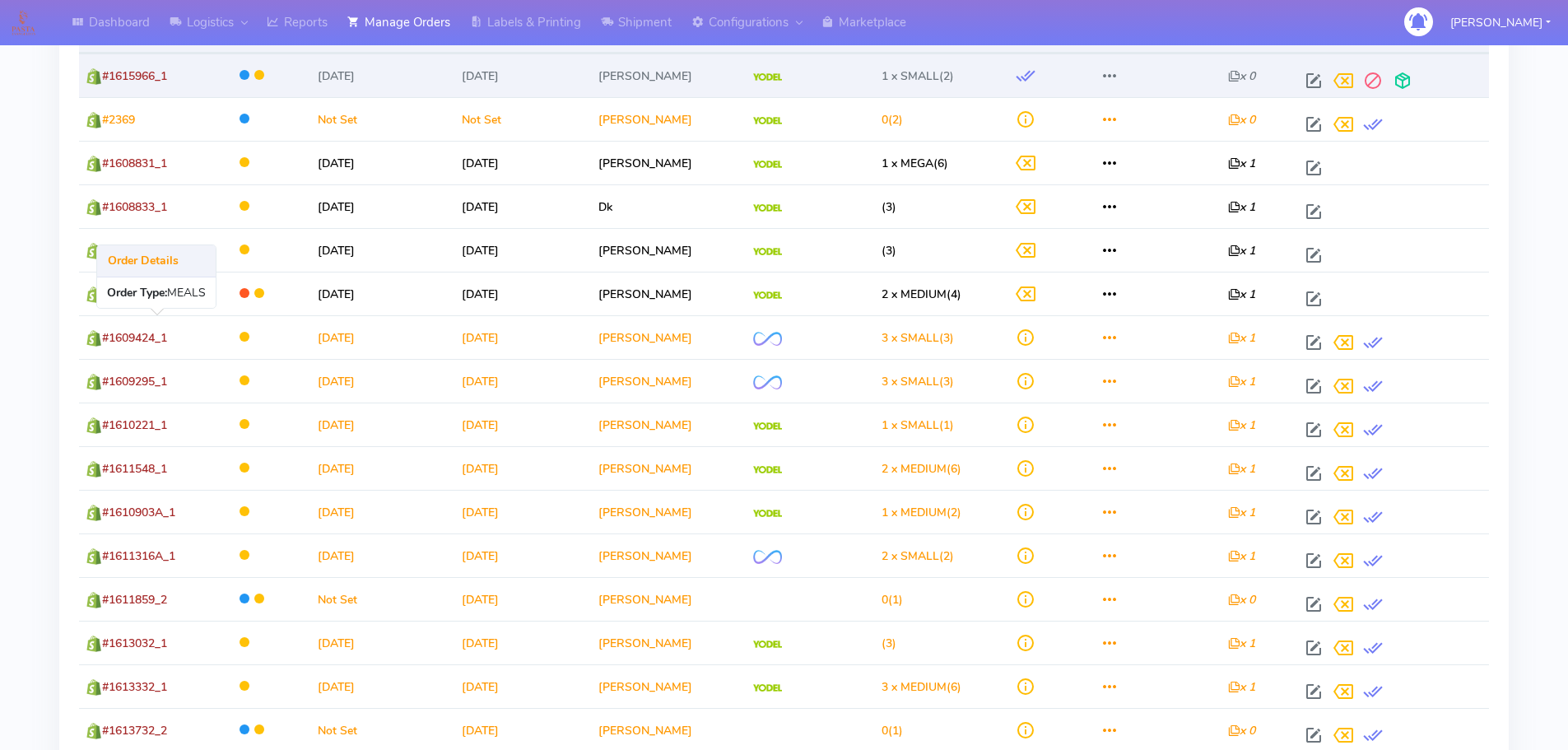
copy span "1609424_1"
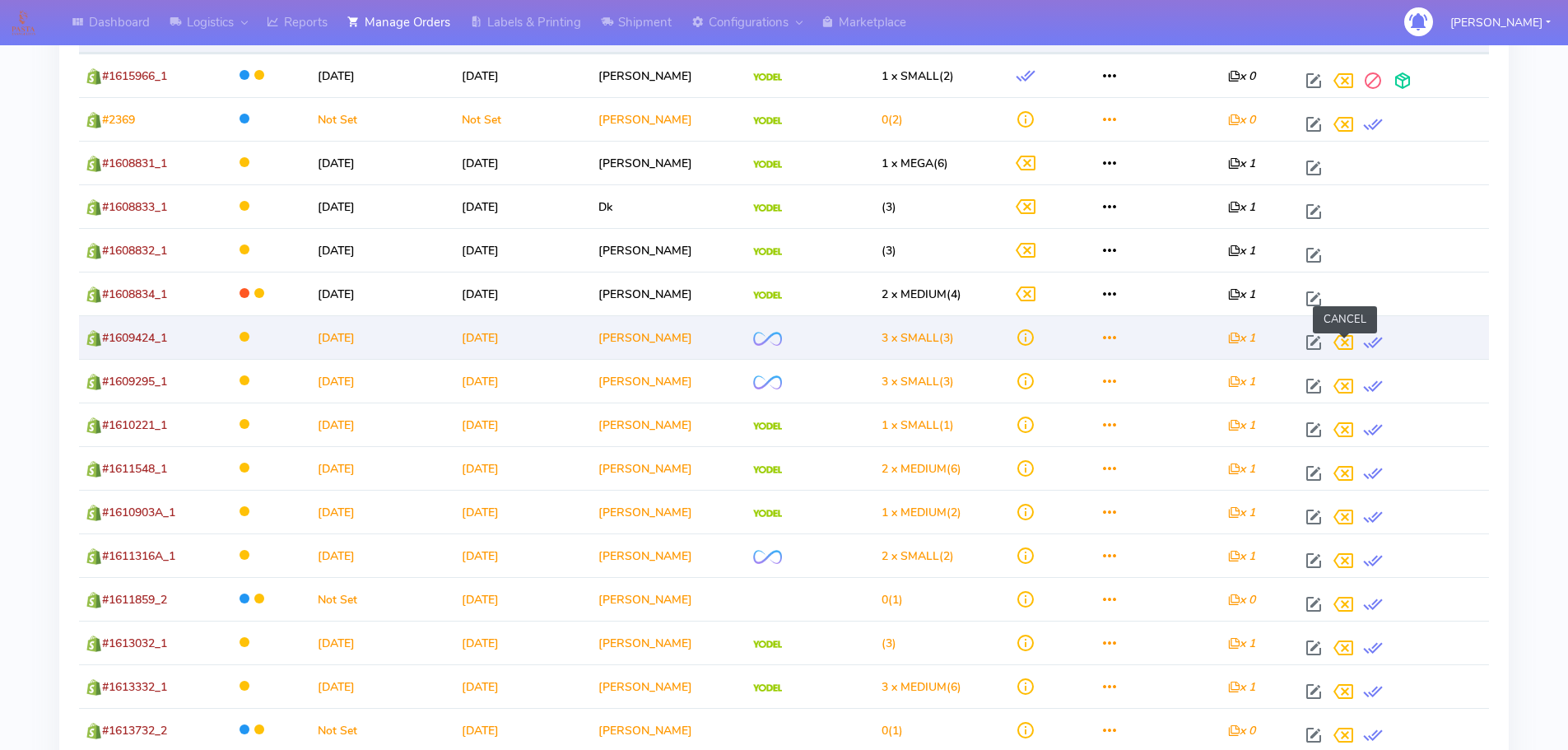
click at [1349, 342] on span at bounding box center [1342, 346] width 29 height 16
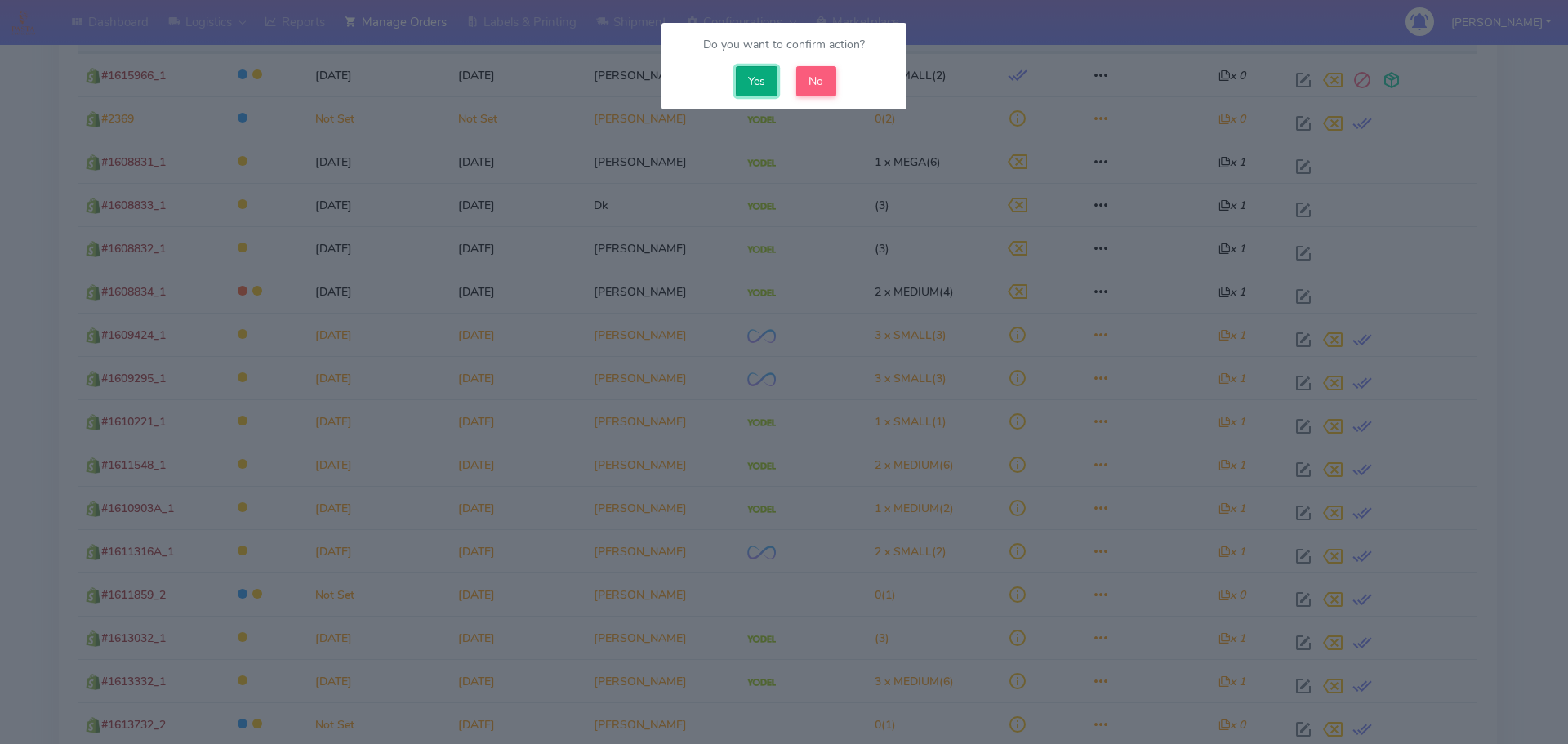
click at [752, 74] on button "Yes" at bounding box center [756, 81] width 42 height 30
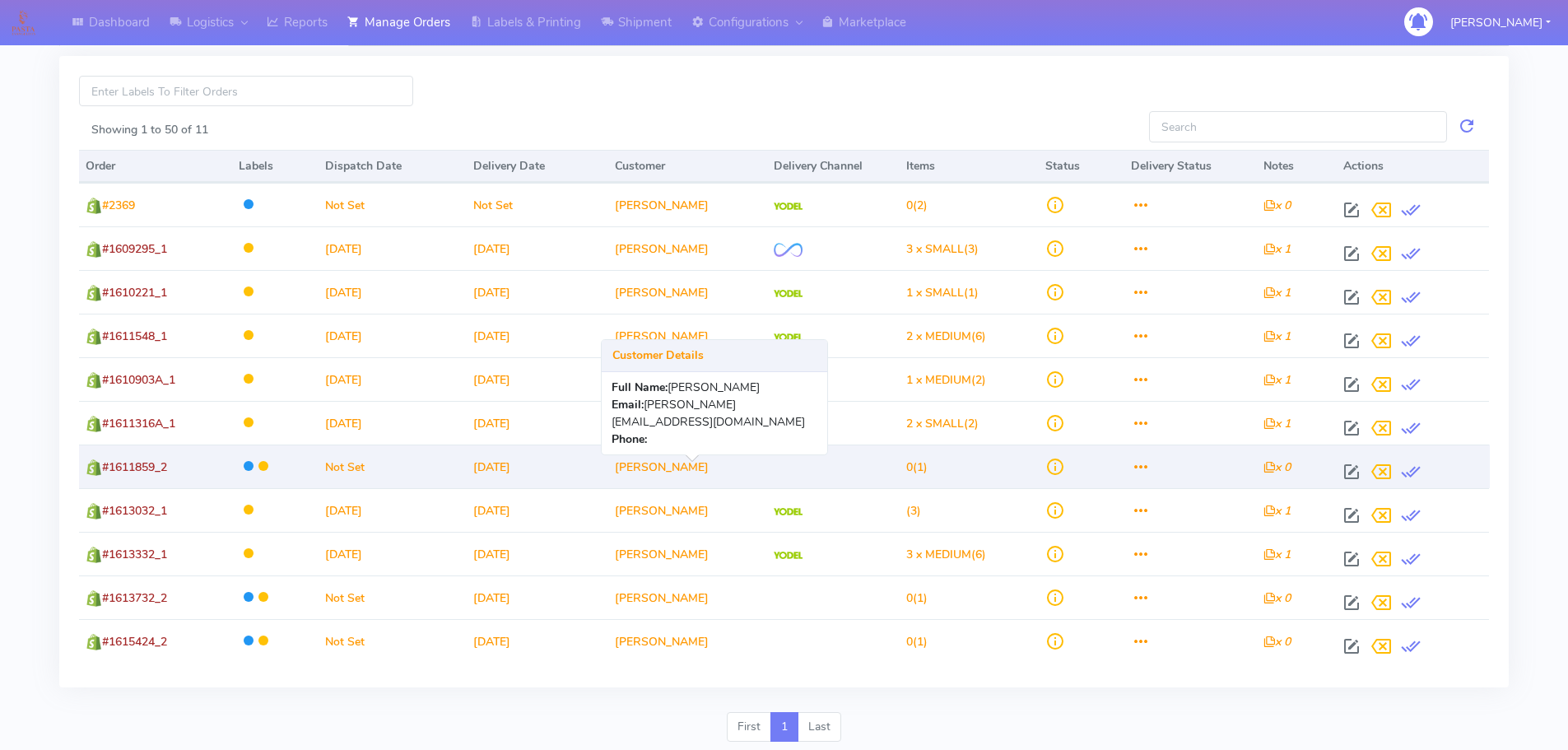
scroll to position [90, 0]
